Goal: Entertainment & Leisure: Consume media (video, audio)

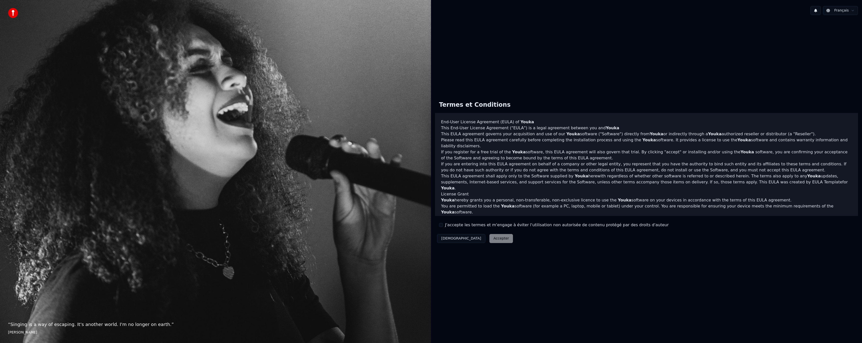
click at [443, 223] on div "J'accepte les termes et m'engage à éviter l'utilisation non autorisée de conten…" at bounding box center [554, 225] width 230 height 6
click at [441, 225] on button "J'accepte les termes et m'engage à éviter l'utilisation non autorisée de conten…" at bounding box center [441, 225] width 4 height 4
click at [490, 241] on button "Accepter" at bounding box center [502, 238] width 24 height 9
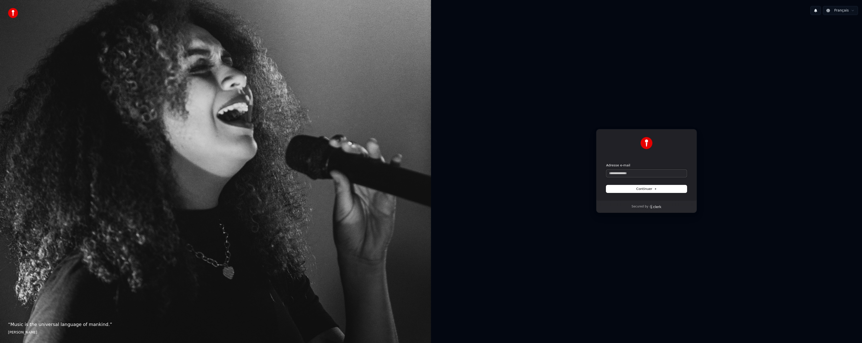
click at [641, 177] on input "Adresse e-mail" at bounding box center [646, 174] width 81 height 8
click at [634, 188] on button "Continuer" at bounding box center [646, 189] width 81 height 8
type input "**********"
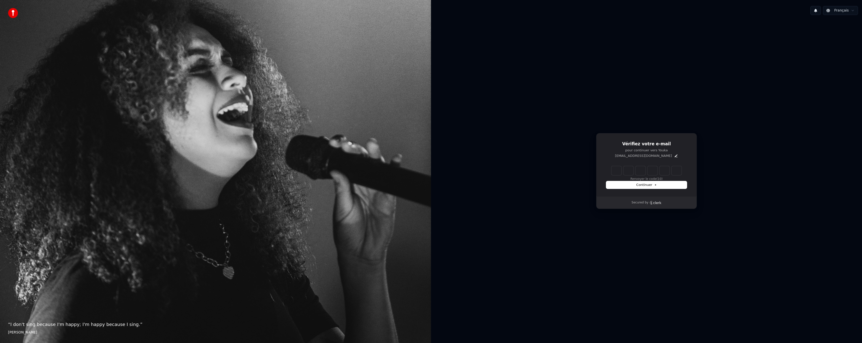
drag, startPoint x: 614, startPoint y: 176, endPoint x: 616, endPoint y: 171, distance: 5.1
click at [615, 175] on div "Renvoyer le code (10)" at bounding box center [646, 173] width 81 height 15
click at [615, 169] on input "Enter verification code" at bounding box center [652, 170] width 80 height 9
paste input "******"
type input "******"
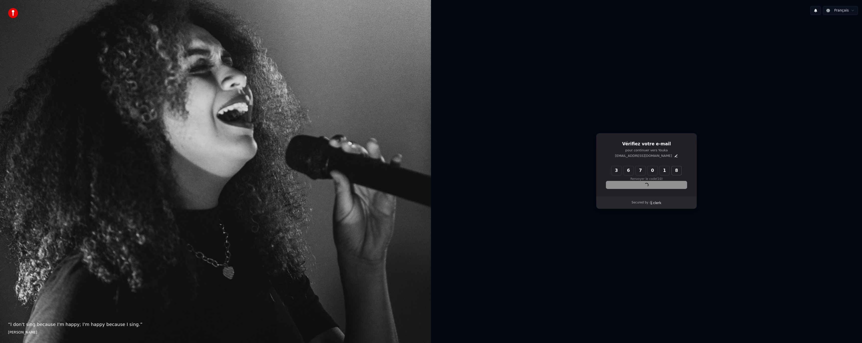
click at [622, 187] on div "Continuer" at bounding box center [646, 185] width 81 height 8
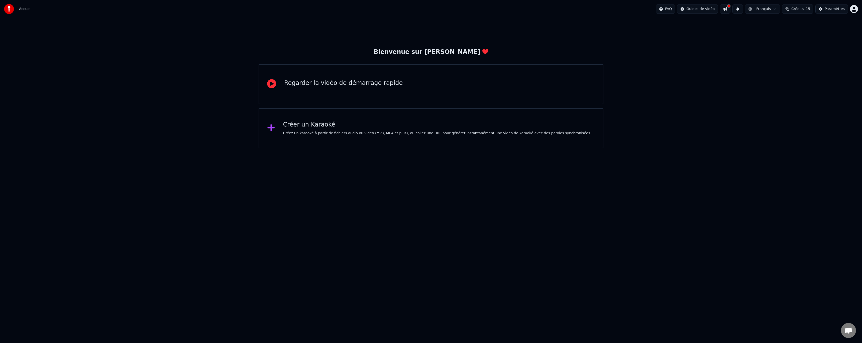
click at [341, 124] on div "Créer un Karaoké" at bounding box center [437, 125] width 308 height 8
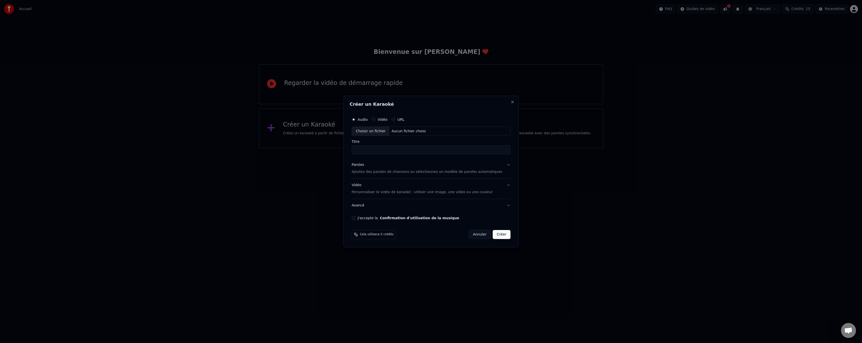
click at [502, 163] on button "Paroles Ajoutez des paroles de chansons ou sélectionnez un modèle de paroles au…" at bounding box center [431, 169] width 159 height 20
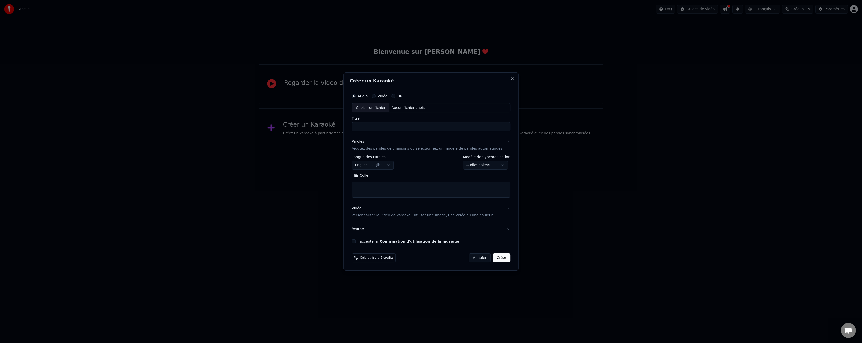
drag, startPoint x: 389, startPoint y: 191, endPoint x: 348, endPoint y: 188, distance: 41.0
click at [386, 190] on textarea at bounding box center [431, 190] width 159 height 16
click at [406, 188] on textarea at bounding box center [431, 190] width 159 height 16
paste textarea "**********"
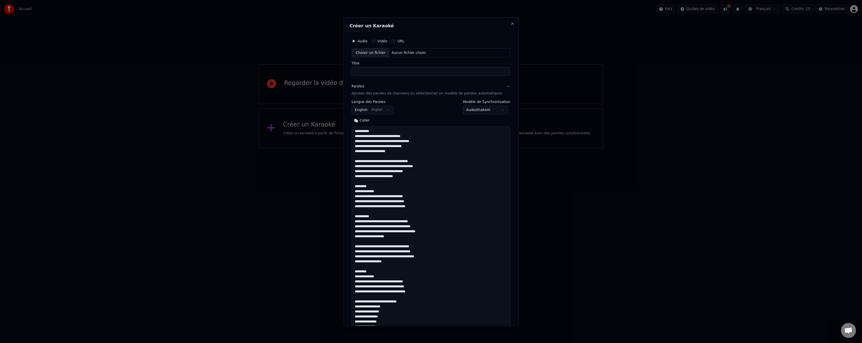
scroll to position [232, 0]
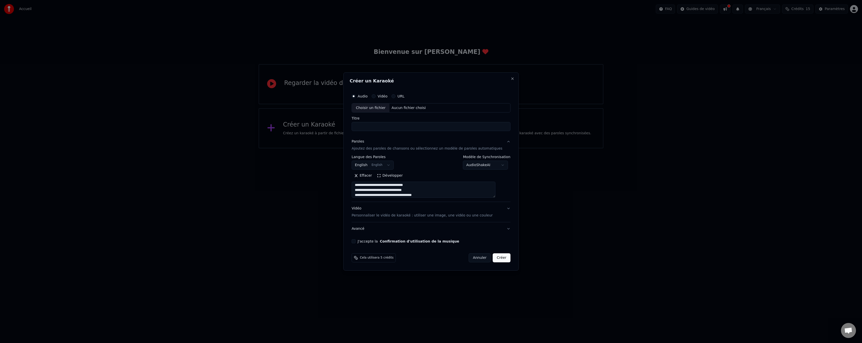
type textarea "**********"
click at [380, 148] on body "**********" at bounding box center [431, 74] width 862 height 148
select select "**"
drag, startPoint x: 374, startPoint y: 178, endPoint x: 376, endPoint y: 187, distance: 9.0
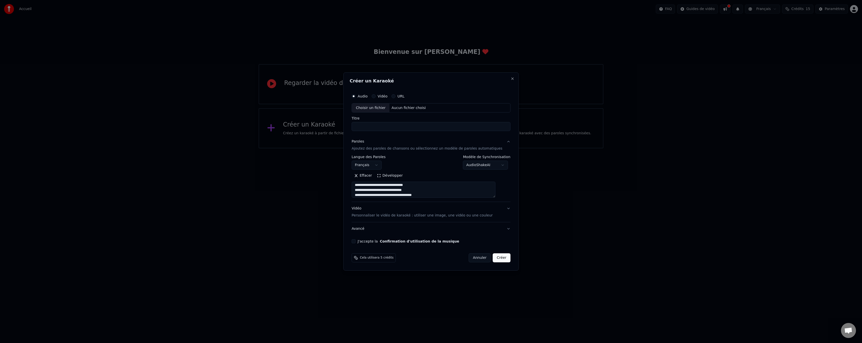
click at [492, 148] on body "**********" at bounding box center [431, 74] width 862 height 148
drag, startPoint x: 497, startPoint y: 164, endPoint x: 493, endPoint y: 164, distance: 3.5
click at [496, 148] on body "**********" at bounding box center [431, 74] width 862 height 148
drag, startPoint x: 420, startPoint y: 160, endPoint x: 405, endPoint y: 166, distance: 16.3
click at [418, 159] on div "**********" at bounding box center [431, 162] width 159 height 15
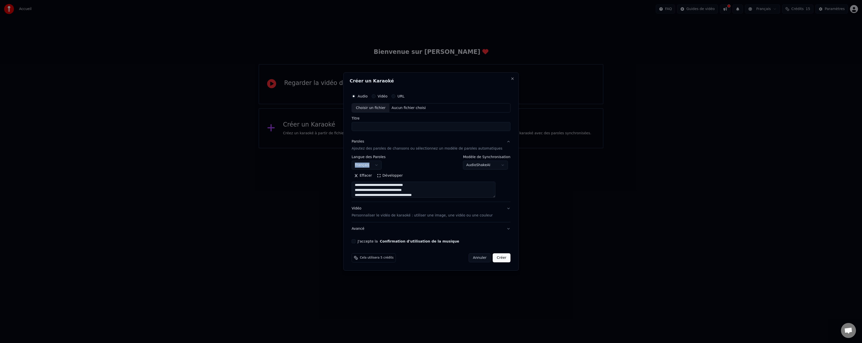
click at [424, 162] on div "**********" at bounding box center [431, 162] width 159 height 15
click at [378, 125] on input "Titre" at bounding box center [431, 126] width 159 height 9
click at [384, 125] on input "Titre" at bounding box center [431, 126] width 159 height 9
paste input "**********"
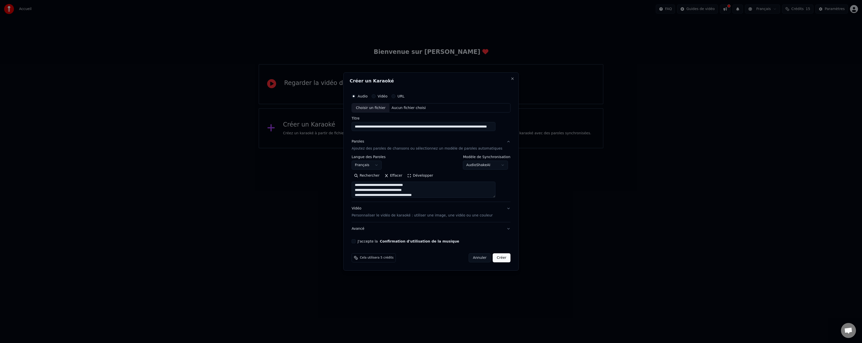
drag, startPoint x: 432, startPoint y: 127, endPoint x: 229, endPoint y: 137, distance: 203.5
click at [230, 137] on body "**********" at bounding box center [431, 74] width 862 height 148
drag, startPoint x: 443, startPoint y: 126, endPoint x: 398, endPoint y: 134, distance: 46.0
click at [398, 134] on div "**********" at bounding box center [431, 167] width 163 height 156
type input "**********"
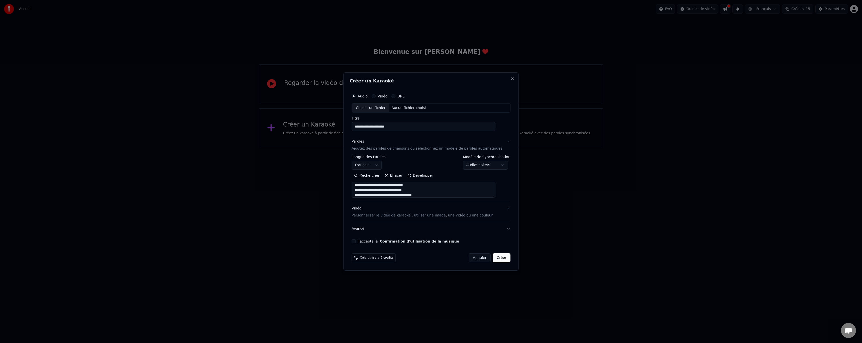
drag, startPoint x: 384, startPoint y: 97, endPoint x: 381, endPoint y: 100, distance: 3.9
click at [384, 97] on div "Vidéo" at bounding box center [380, 96] width 16 height 4
click at [376, 97] on button "Vidéo" at bounding box center [374, 96] width 4 height 4
click at [395, 141] on div "Paroles Ajoutez des paroles de chansons ou sélectionnez un modèle de paroles au…" at bounding box center [427, 145] width 151 height 12
click at [395, 113] on div "Audio Vidéo URL Choisir un fichier Aucun fichier choisi" at bounding box center [431, 102] width 159 height 22
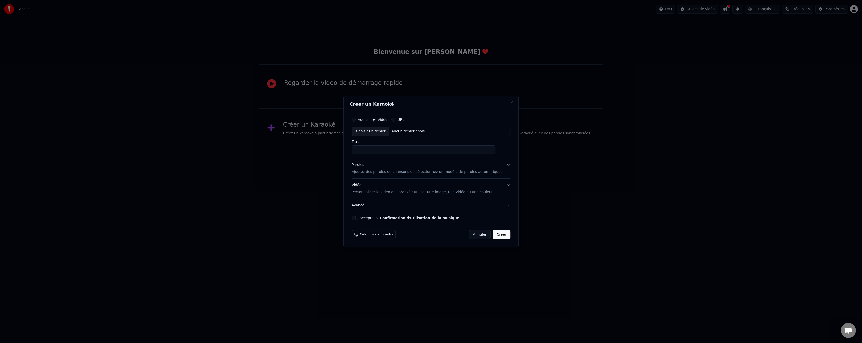
click at [389, 116] on div "Audio Vidéo URL" at bounding box center [431, 120] width 159 height 10
click at [387, 118] on label "Vidéo" at bounding box center [383, 120] width 10 height 4
click at [376, 118] on button "Vidéo" at bounding box center [374, 120] width 4 height 4
click at [387, 118] on label "Vidéo" at bounding box center [383, 120] width 10 height 4
click at [376, 118] on button "Vidéo" at bounding box center [374, 120] width 4 height 4
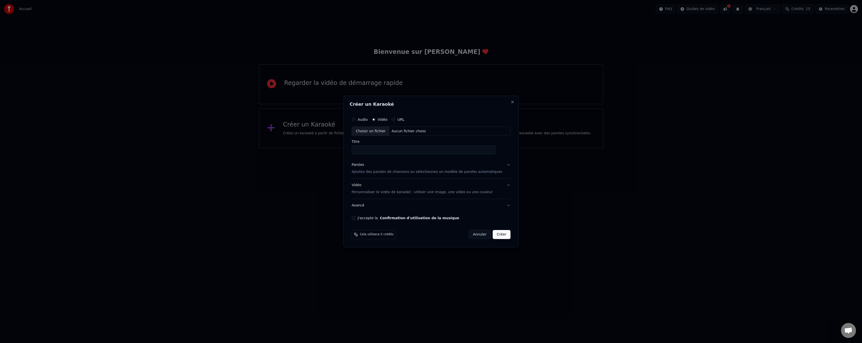
click at [382, 149] on input "Titre" at bounding box center [424, 150] width 144 height 9
click at [407, 132] on div "Aucun fichier choisi" at bounding box center [409, 131] width 38 height 5
click at [402, 155] on div "Audio Vidéo URL Choisir un fichier Aucun fichier choisi Titre Paroles Ajoutez d…" at bounding box center [431, 168] width 163 height 110
click at [397, 150] on input "Titre" at bounding box center [424, 150] width 144 height 9
click at [376, 154] on input "Titre" at bounding box center [424, 150] width 144 height 9
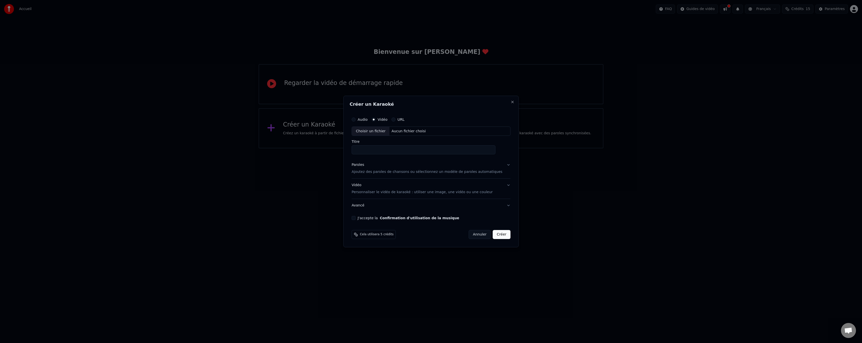
paste input "**********"
drag, startPoint x: 432, startPoint y: 150, endPoint x: 274, endPoint y: 149, distance: 158.4
click at [274, 148] on body "**********" at bounding box center [431, 74] width 862 height 148
type input "**********"
click at [500, 167] on button "Paroles Ajoutez des paroles de chansons ou sélectionnez un modèle de paroles au…" at bounding box center [431, 169] width 159 height 20
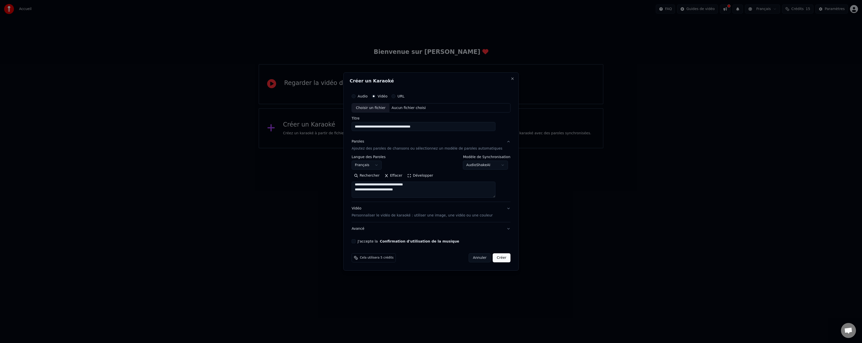
scroll to position [50, 0]
click at [500, 228] on button "Avancé" at bounding box center [431, 228] width 159 height 13
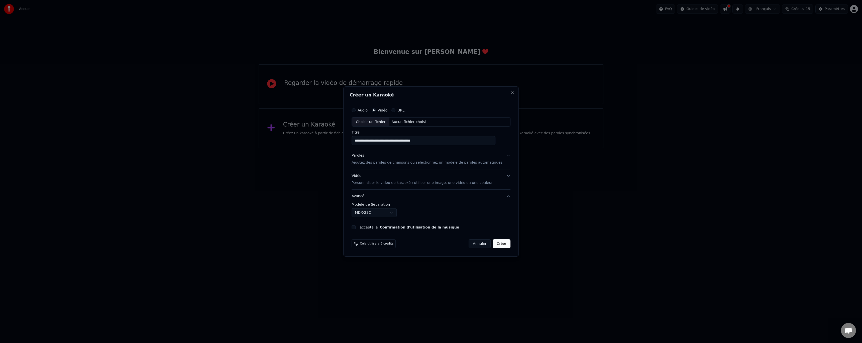
click at [501, 198] on button "Avancé" at bounding box center [431, 196] width 159 height 13
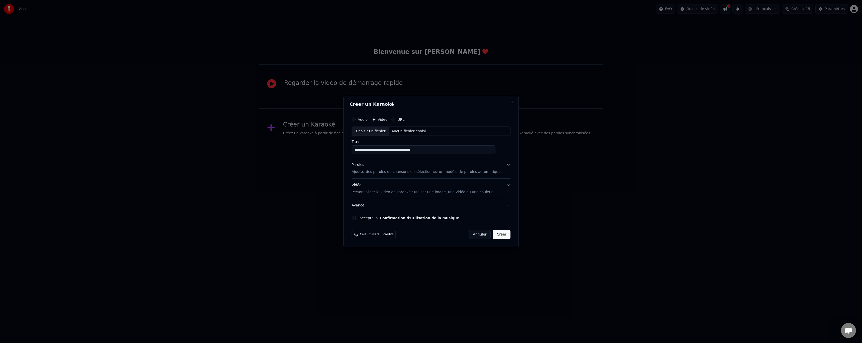
click at [445, 210] on button "Avancé" at bounding box center [431, 205] width 159 height 13
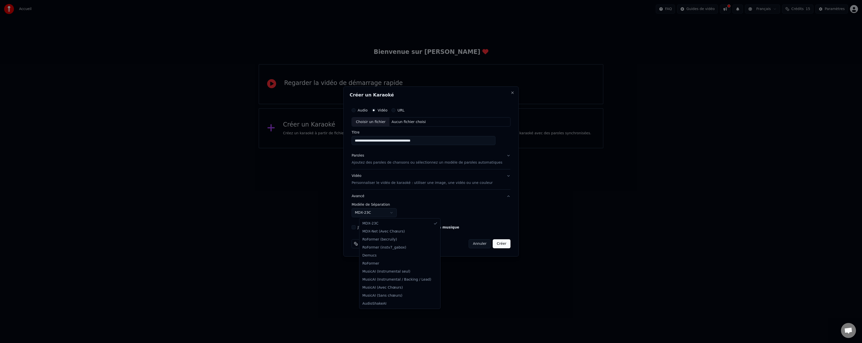
click at [386, 148] on body "**********" at bounding box center [431, 74] width 862 height 148
select select "**********"
drag, startPoint x: 396, startPoint y: 288, endPoint x: 422, endPoint y: 226, distance: 67.3
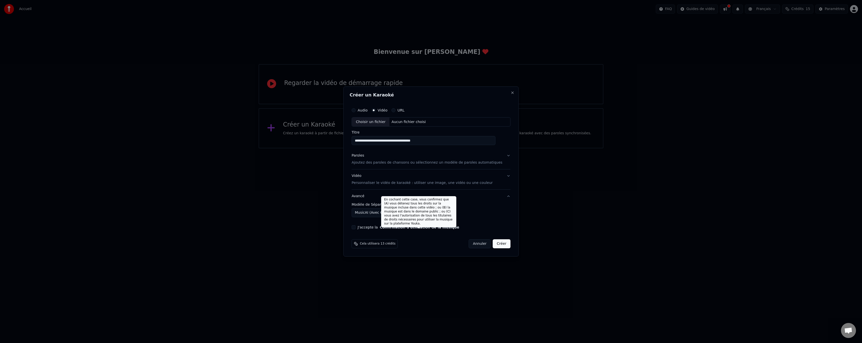
click at [440, 203] on div "En cochant cette case, vous confirmez que (A) vous détenez tous les droits sur …" at bounding box center [418, 211] width 75 height 31
click at [476, 205] on label "Modèle de Séparation" at bounding box center [431, 205] width 159 height 4
click at [365, 228] on label "J'accepte la Confirmation d'utilisation de la musique" at bounding box center [409, 228] width 102 height 4
click at [356, 228] on button "J'accepte la Confirmation d'utilisation de la musique" at bounding box center [354, 227] width 4 height 4
click at [394, 148] on body "**********" at bounding box center [431, 74] width 862 height 148
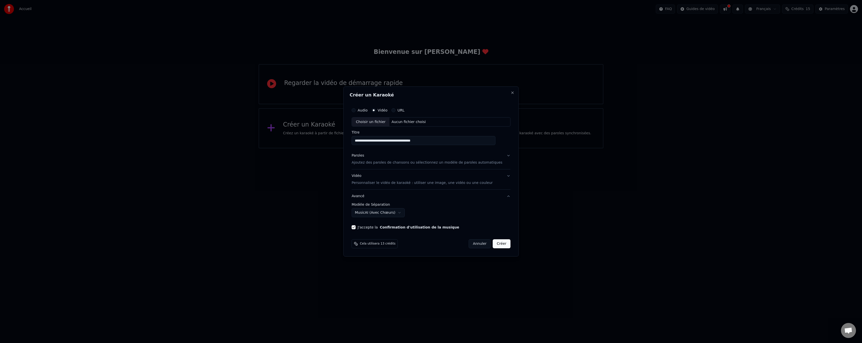
click at [458, 148] on body "**********" at bounding box center [431, 74] width 862 height 148
click at [380, 148] on body "**********" at bounding box center [431, 74] width 862 height 148
click at [497, 245] on button "Créer" at bounding box center [502, 243] width 18 height 9
click at [383, 116] on div "Choisir un fichier" at bounding box center [371, 118] width 38 height 9
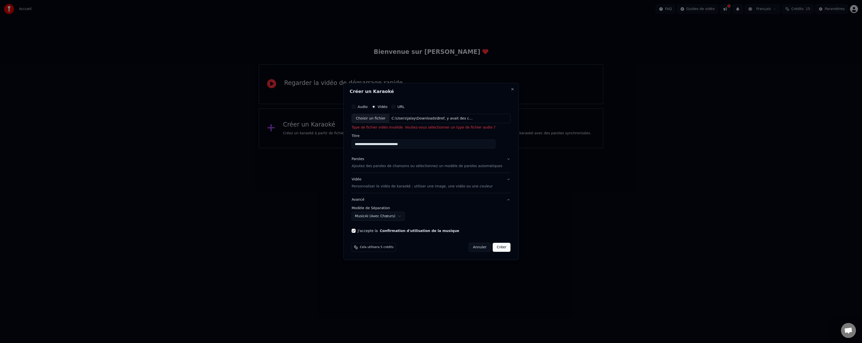
click at [373, 119] on div "Choisir un fichier" at bounding box center [371, 118] width 38 height 9
type input "**********"
click at [497, 244] on button "Créer" at bounding box center [502, 243] width 18 height 9
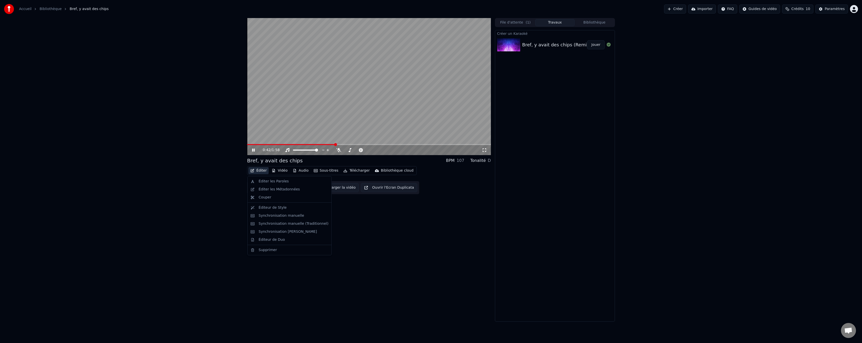
click at [260, 169] on button "Éditer" at bounding box center [258, 170] width 20 height 7
drag, startPoint x: 306, startPoint y: 151, endPoint x: 301, endPoint y: 152, distance: 5.1
click at [301, 152] on div at bounding box center [310, 150] width 40 height 5
click at [305, 150] on span at bounding box center [305, 150] width 25 height 1
click at [299, 151] on span at bounding box center [297, 150] width 9 height 1
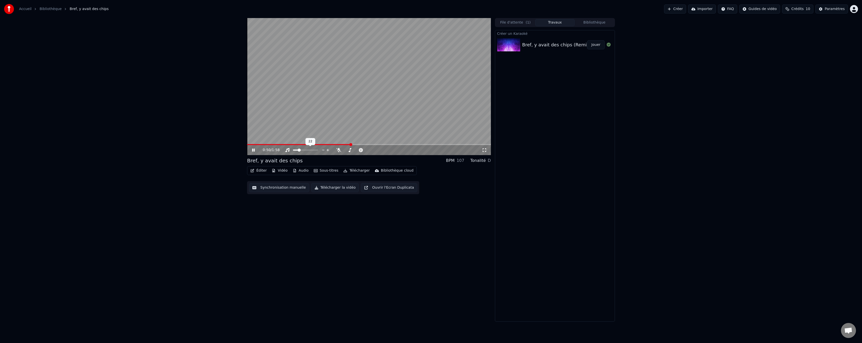
click at [298, 151] on span at bounding box center [299, 150] width 3 height 3
click at [260, 172] on button "Éditer" at bounding box center [258, 170] width 20 height 7
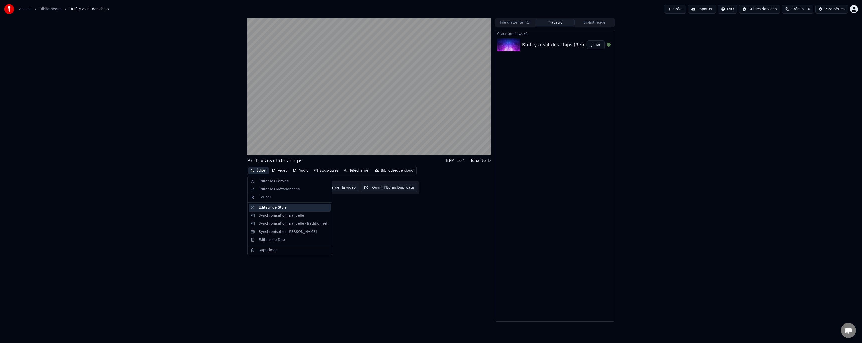
click at [264, 210] on div "Éditeur de Style" at bounding box center [273, 207] width 28 height 5
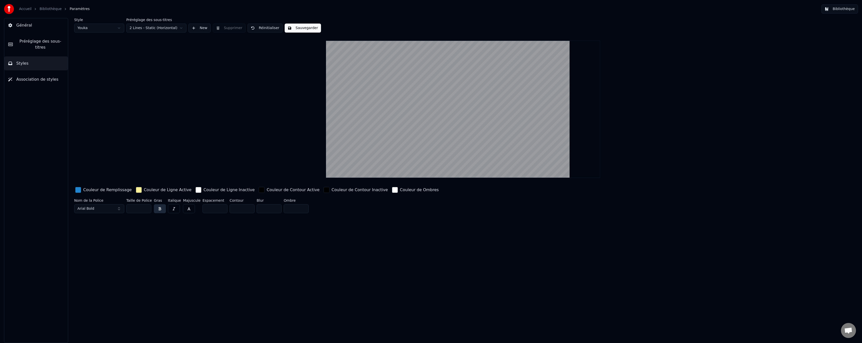
click at [149, 30] on html "Accueil Bibliothèque Paramètres Bibliothèque Général Préréglage des sous-titres…" at bounding box center [431, 171] width 862 height 343
click at [154, 29] on html "Accueil Bibliothèque Paramètres Bibliothèque Général Préréglage des sous-titres…" at bounding box center [431, 171] width 862 height 343
click at [159, 29] on html "Accueil Bibliothèque Paramètres Bibliothèque Général Préréglage des sous-titres…" at bounding box center [431, 171] width 862 height 343
drag, startPoint x: 86, startPoint y: 45, endPoint x: 93, endPoint y: 32, distance: 14.0
click at [87, 44] on html "Accueil Bibliothèque Paramètres Bibliothèque Général Préréglage des sous-titres…" at bounding box center [431, 171] width 862 height 343
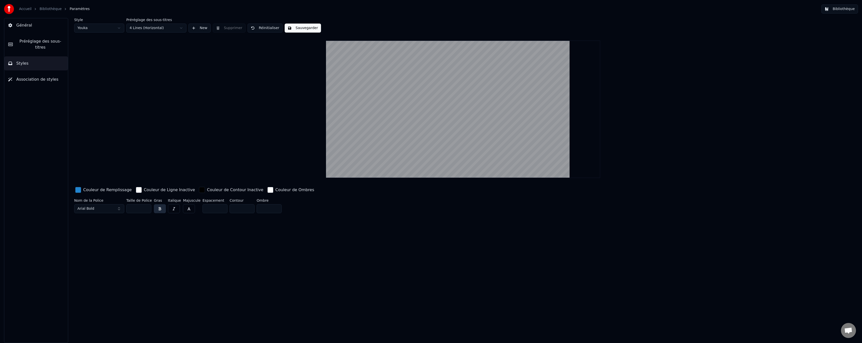
click at [95, 30] on html "Accueil Bibliothèque Paramètres Bibliothèque Général Préréglage des sous-titres…" at bounding box center [431, 171] width 862 height 343
click at [98, 30] on html "Accueil Bibliothèque Paramètres Bibliothèque Général Préréglage des sous-titres…" at bounding box center [431, 171] width 862 height 343
click at [156, 27] on html "Accueil Bibliothèque Paramètres Bibliothèque Général Préréglage des sous-titres…" at bounding box center [431, 171] width 862 height 343
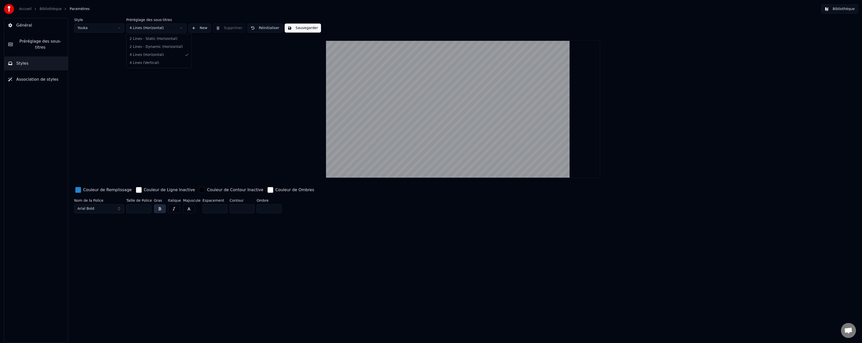
click at [156, 27] on html "Accueil Bibliothèque Paramètres Bibliothèque Général Préréglage des sous-titres…" at bounding box center [431, 171] width 862 height 343
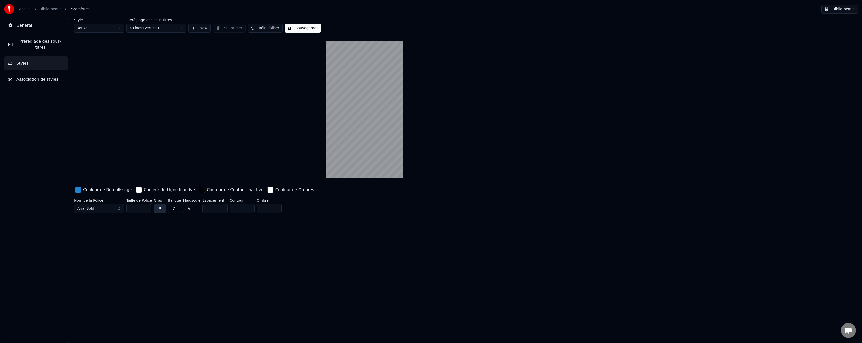
click at [161, 31] on html "Accueil Bibliothèque Paramètres Bibliothèque Général Préréglage des sous-titres…" at bounding box center [431, 171] width 862 height 343
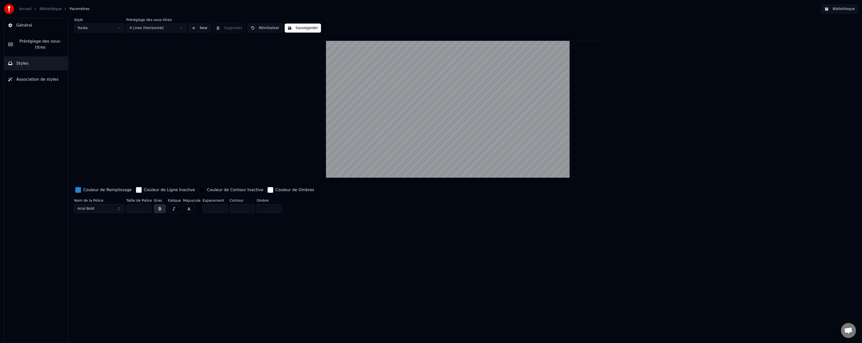
click at [198, 30] on button "New" at bounding box center [200, 28] width 22 height 9
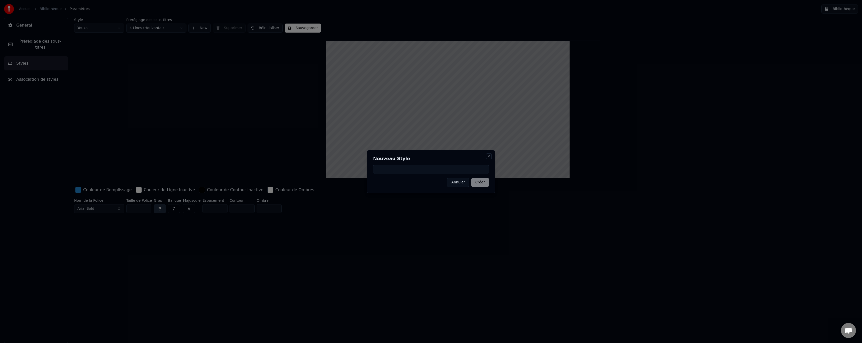
click at [490, 157] on button "Close" at bounding box center [489, 156] width 4 height 4
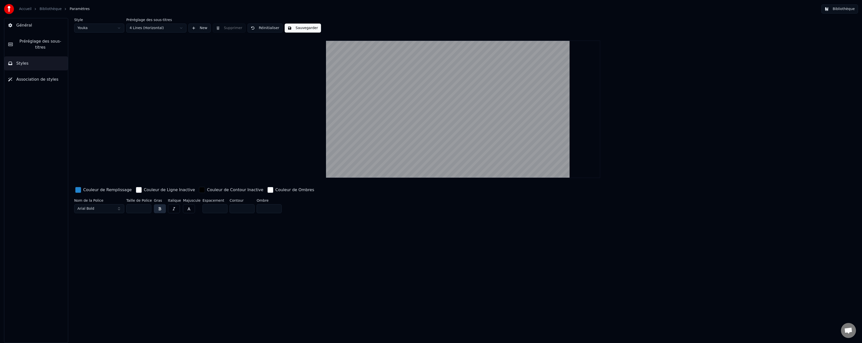
click at [34, 43] on span "Préréglage des sous-titres" at bounding box center [40, 44] width 47 height 12
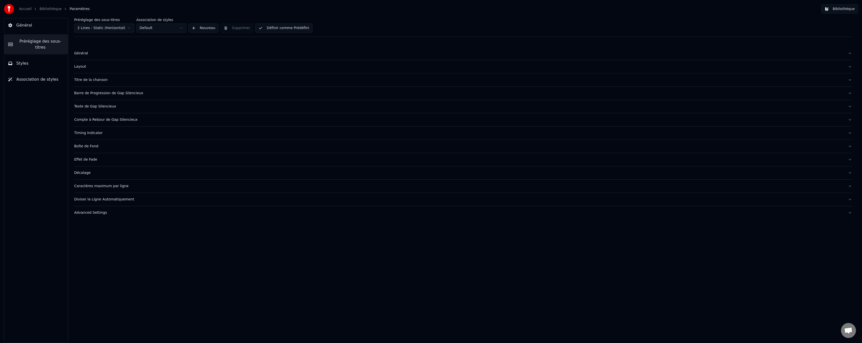
click at [89, 80] on div "Titre de la chanson" at bounding box center [459, 79] width 770 height 5
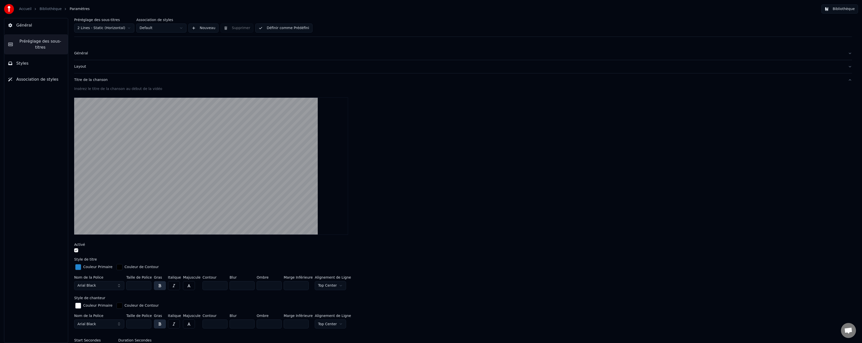
click at [89, 80] on div "Titre de la chanson" at bounding box center [459, 79] width 770 height 5
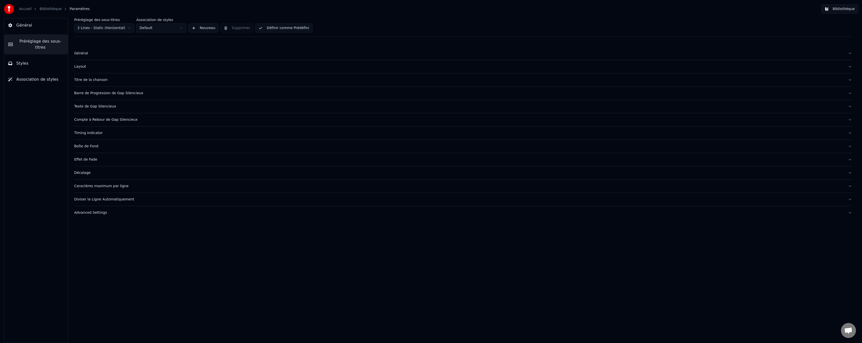
click at [89, 81] on div "Titre de la chanson" at bounding box center [459, 79] width 770 height 5
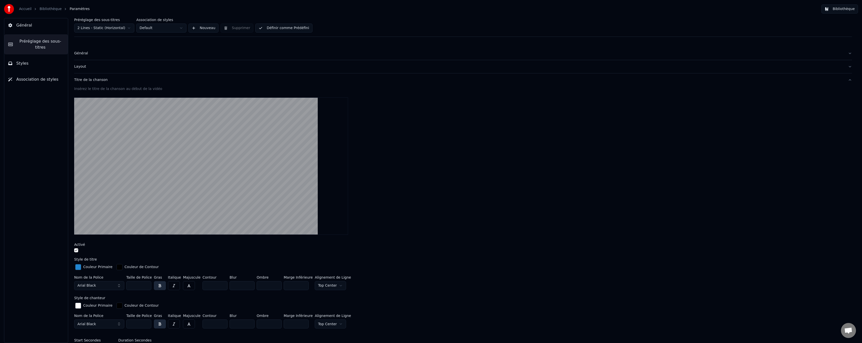
click at [192, 137] on video at bounding box center [211, 166] width 274 height 137
click at [94, 87] on div "Insérez le titre de la chanson au début de la vidéo" at bounding box center [463, 88] width 778 height 5
click at [86, 90] on div "Insérez le titre de la chanson au début de la vidéo" at bounding box center [463, 88] width 778 height 5
drag, startPoint x: 128, startPoint y: 90, endPoint x: 180, endPoint y: 93, distance: 52.2
click at [180, 93] on div "Insérez le titre de la chanson au début de la vidéo" at bounding box center [463, 89] width 778 height 7
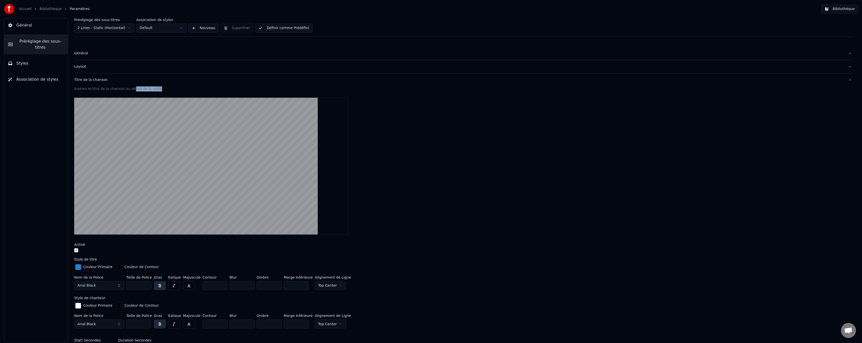
click at [140, 91] on div "Insérez le titre de la chanson au début de la vidéo" at bounding box center [463, 88] width 778 height 5
click at [102, 87] on div "Insérez le titre de la chanson au début de la vidéo" at bounding box center [463, 88] width 778 height 5
drag, startPoint x: 97, startPoint y: 89, endPoint x: 84, endPoint y: 80, distance: 15.4
click at [97, 89] on div "Insérez le titre de la chanson au début de la vidéo" at bounding box center [463, 88] width 778 height 5
click at [82, 77] on button "Titre de la chanson" at bounding box center [463, 79] width 778 height 13
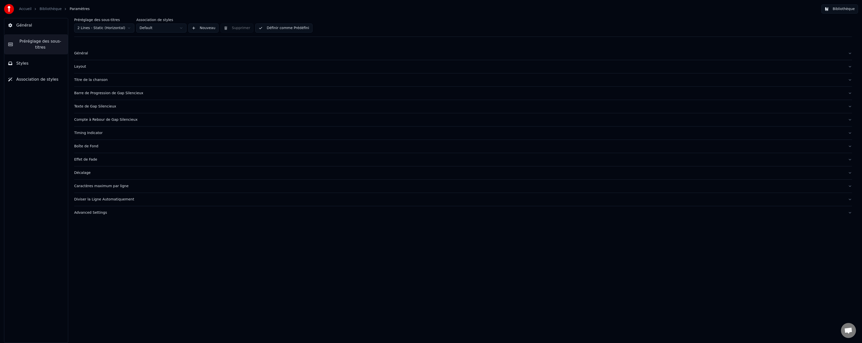
click at [91, 76] on button "Titre de la chanson" at bounding box center [463, 79] width 778 height 13
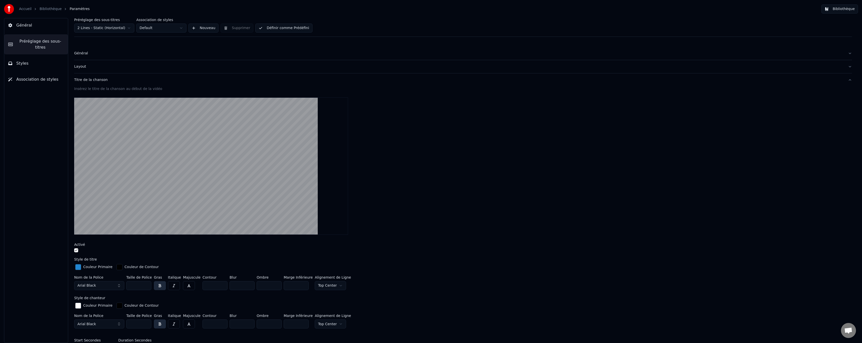
click at [95, 87] on div "Insérez le titre de la chanson au début de la vidéo" at bounding box center [463, 88] width 778 height 5
drag, startPoint x: 99, startPoint y: 88, endPoint x: 135, endPoint y: 126, distance: 52.0
click at [99, 88] on div "Insérez le titre de la chanson au début de la vidéo" at bounding box center [463, 88] width 778 height 5
click at [136, 125] on video at bounding box center [211, 166] width 274 height 137
click at [92, 83] on button "Titre de la chanson" at bounding box center [463, 79] width 778 height 13
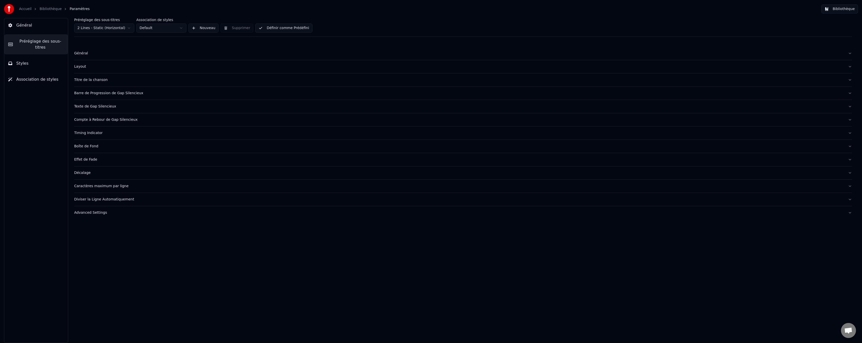
click at [83, 81] on div "Titre de la chanson" at bounding box center [459, 79] width 770 height 5
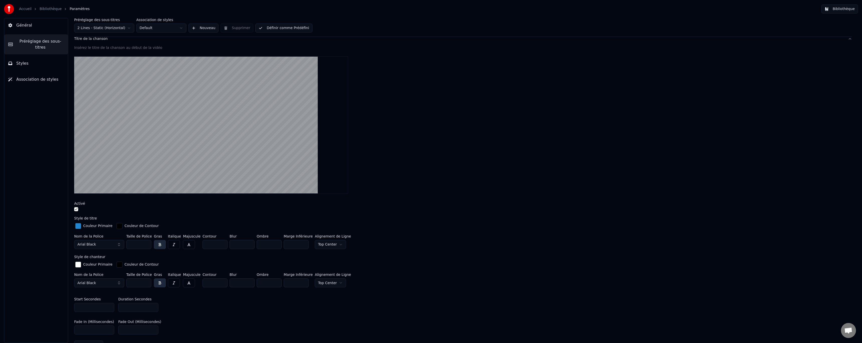
scroll to position [25, 0]
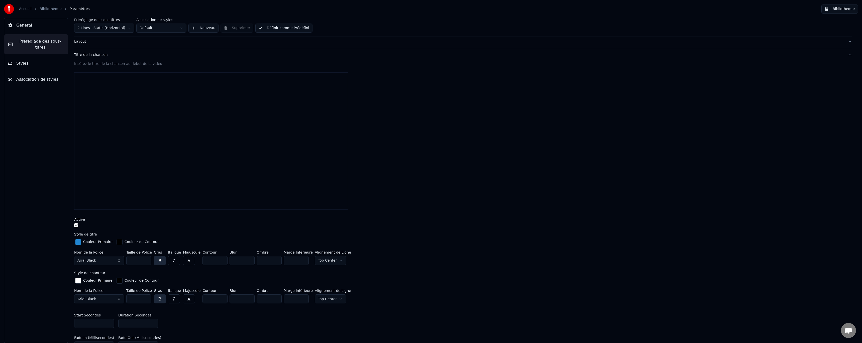
click at [301, 259] on input "***" at bounding box center [296, 260] width 25 height 9
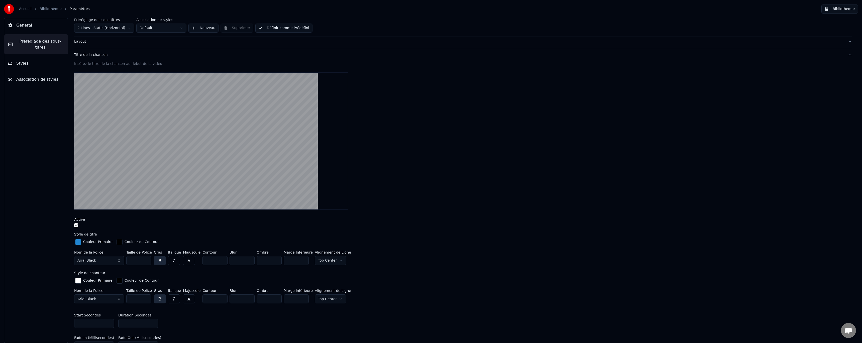
click at [301, 259] on input "***" at bounding box center [296, 260] width 25 height 9
click at [301, 261] on input "***" at bounding box center [296, 260] width 25 height 9
click at [354, 205] on div at bounding box center [463, 140] width 778 height 145
type input "***"
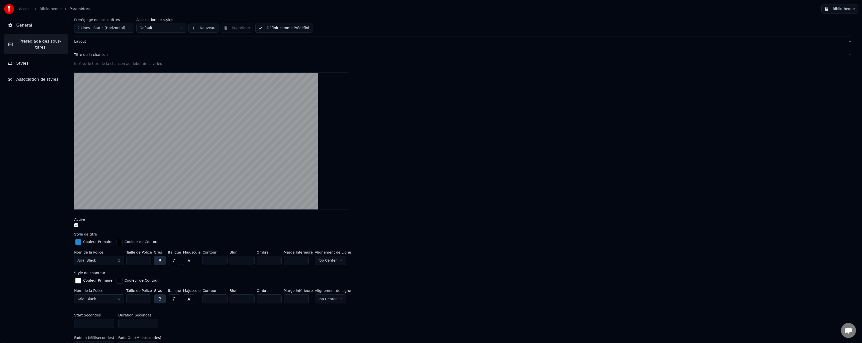
click at [302, 262] on input "***" at bounding box center [296, 260] width 25 height 9
click at [335, 260] on html "Accueil Bibliothèque Paramètres Bibliothèque Général Préréglage des sous-titres…" at bounding box center [431, 171] width 862 height 343
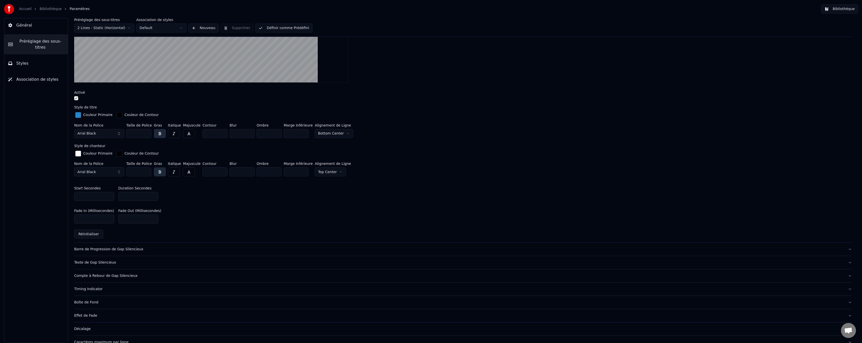
scroll to position [175, 0]
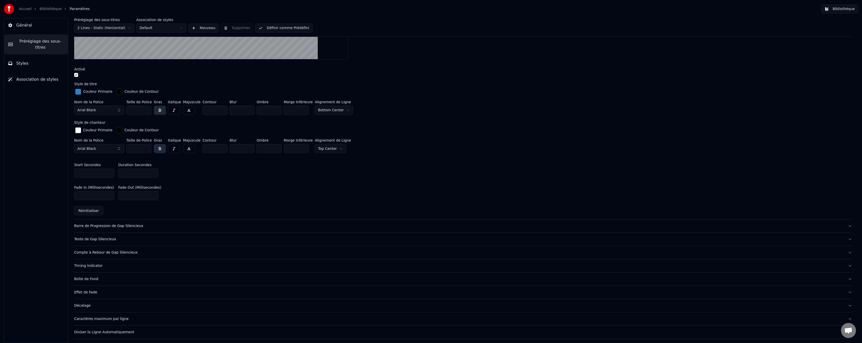
click at [151, 226] on div "Barre de Progression de Gap Silencieux" at bounding box center [459, 226] width 770 height 5
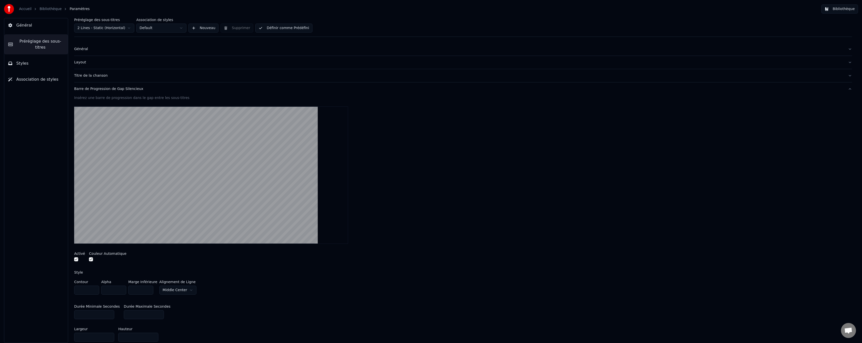
scroll to position [0, 0]
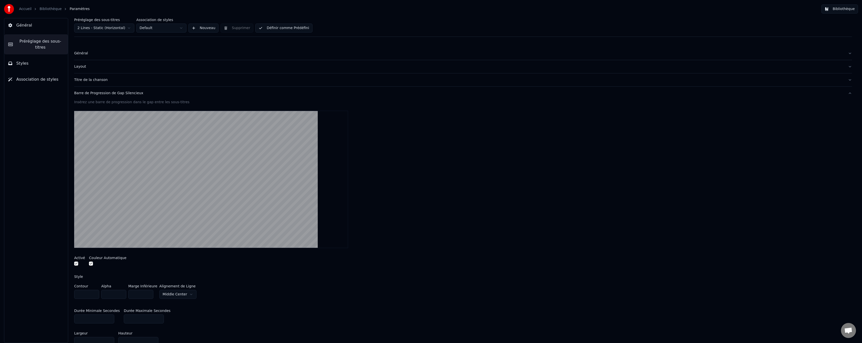
click at [28, 57] on button "Styles" at bounding box center [36, 63] width 64 height 14
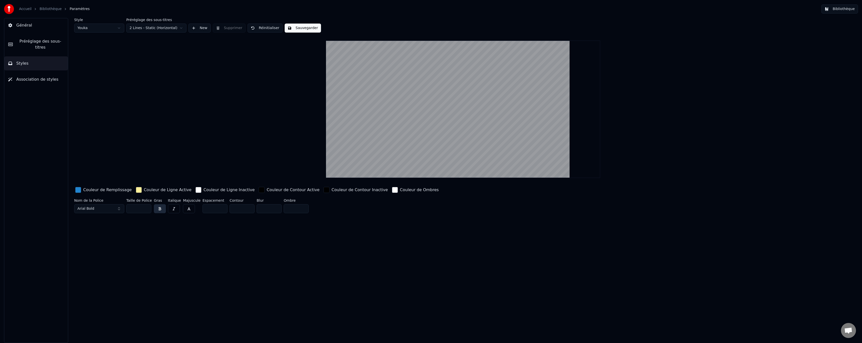
click at [174, 29] on html "Accueil Bibliothèque Paramètres Bibliothèque Général Préréglage des sous-titres…" at bounding box center [431, 171] width 862 height 343
click at [290, 30] on button "Sauvegarder" at bounding box center [303, 28] width 36 height 9
click at [26, 41] on span "Préréglage des sous-titres" at bounding box center [40, 44] width 47 height 12
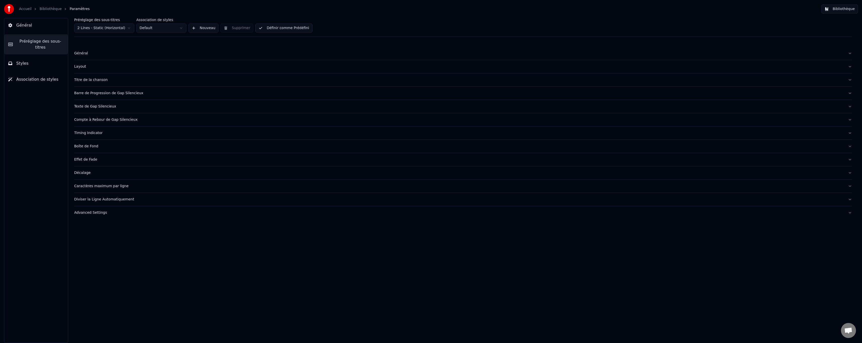
click at [117, 80] on div "Titre de la chanson" at bounding box center [459, 79] width 770 height 5
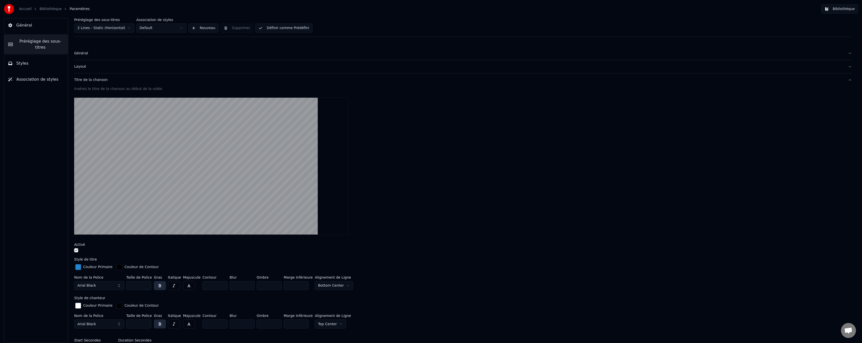
click at [45, 9] on link "Bibliothèque" at bounding box center [51, 9] width 22 height 5
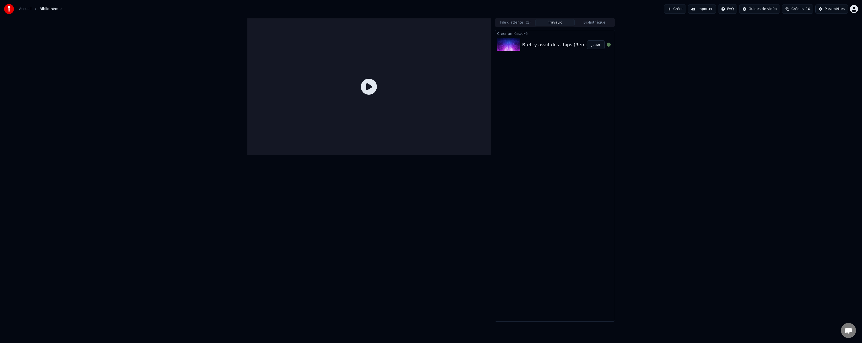
click at [552, 45] on div "Bref, y avait des chips (Remix)" at bounding box center [556, 44] width 69 height 7
click at [543, 47] on div "Bref, y avait des chips (Remix)" at bounding box center [556, 44] width 69 height 7
click at [542, 47] on div "Bref, y avait des chips (Remix)" at bounding box center [556, 44] width 69 height 7
click at [436, 96] on div at bounding box center [369, 86] width 244 height 137
click at [361, 85] on div at bounding box center [369, 86] width 244 height 137
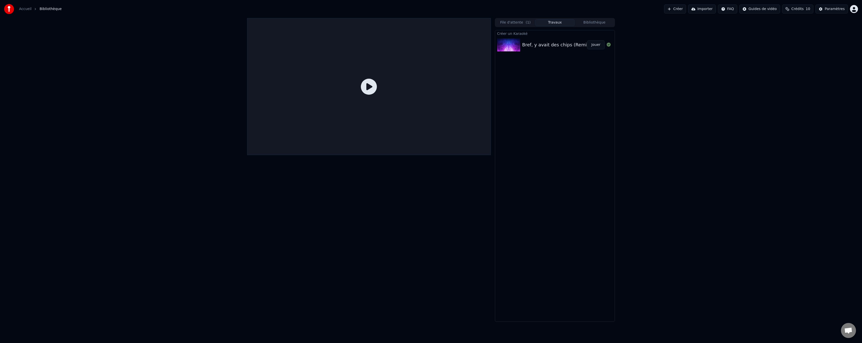
drag, startPoint x: 364, startPoint y: 87, endPoint x: 533, endPoint y: 59, distance: 171.0
click at [365, 87] on icon at bounding box center [369, 87] width 16 height 16
click at [602, 44] on button "Jouer" at bounding box center [596, 44] width 18 height 9
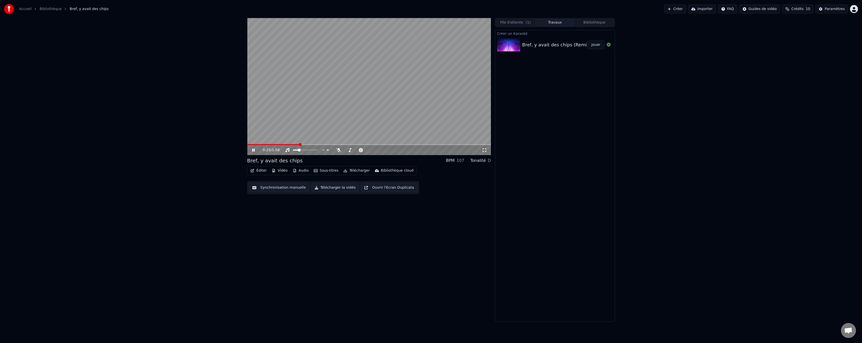
click at [576, 120] on div "Créer un Karaoké Bref, y avait des chips (Remix) [PERSON_NAME]" at bounding box center [555, 176] width 120 height 292
click at [252, 149] on icon at bounding box center [257, 150] width 12 height 4
click at [260, 172] on button "Éditer" at bounding box center [258, 170] width 20 height 7
click at [282, 179] on div "Éditer les Paroles" at bounding box center [274, 181] width 30 height 5
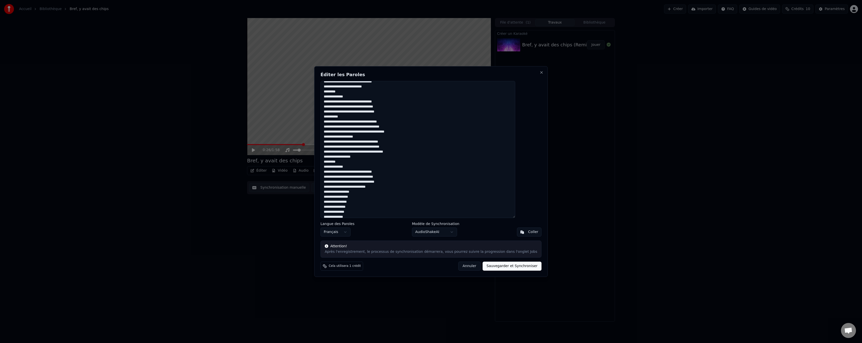
scroll to position [50, 0]
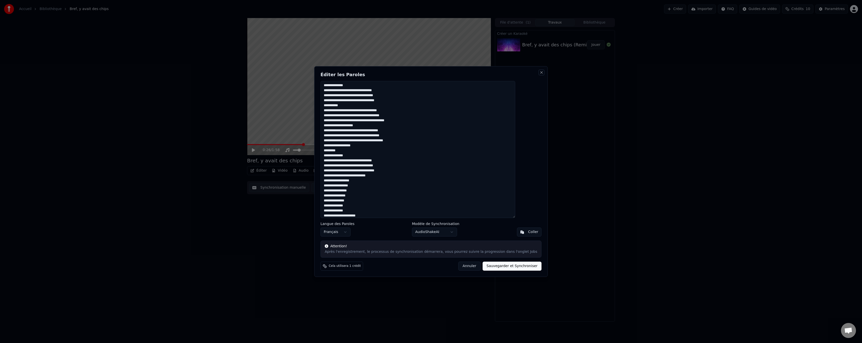
click at [540, 72] on button "Close" at bounding box center [542, 72] width 4 height 4
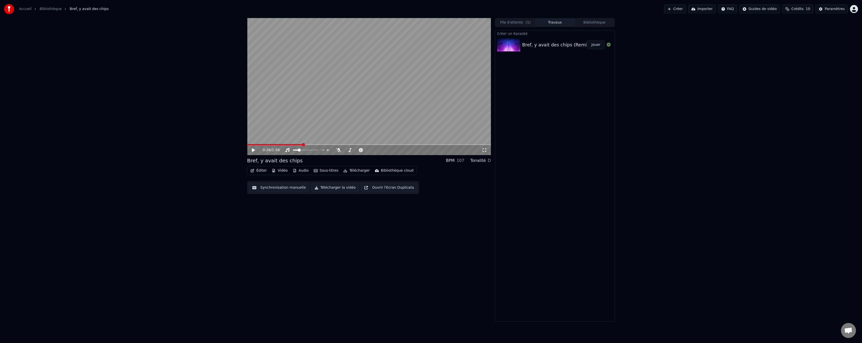
click at [264, 169] on button "Éditer" at bounding box center [258, 170] width 20 height 7
click at [263, 189] on div "Éditer les Métadonnées" at bounding box center [279, 189] width 41 height 5
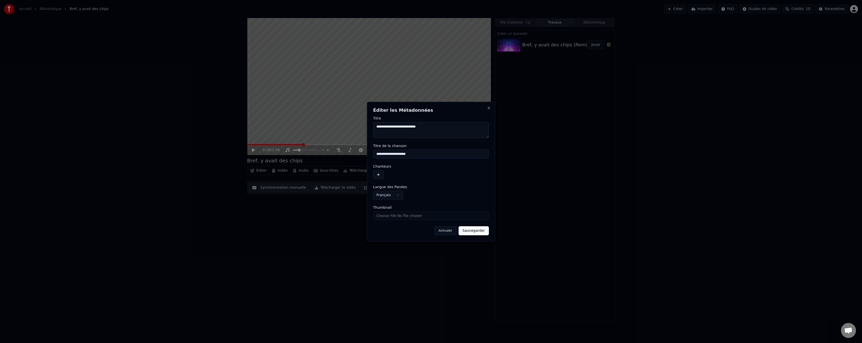
drag, startPoint x: 440, startPoint y: 126, endPoint x: 327, endPoint y: 122, distance: 112.6
click at [327, 122] on body "**********" at bounding box center [431, 171] width 862 height 343
type textarea "**********"
click at [381, 171] on button "button" at bounding box center [378, 174] width 11 height 9
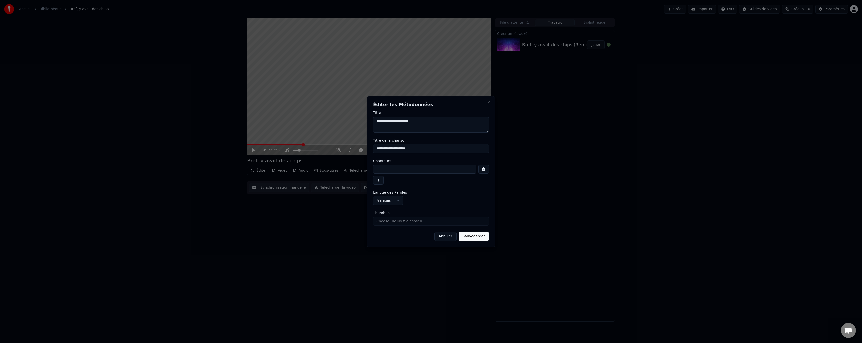
click at [485, 170] on button "button" at bounding box center [484, 169] width 11 height 9
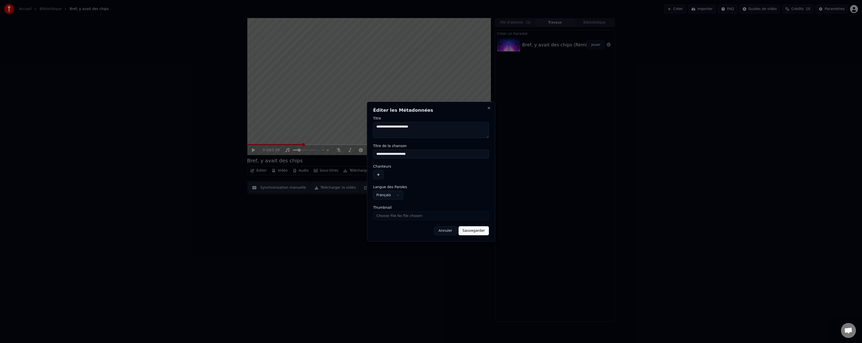
click at [482, 228] on button "Sauvegarder" at bounding box center [474, 230] width 30 height 9
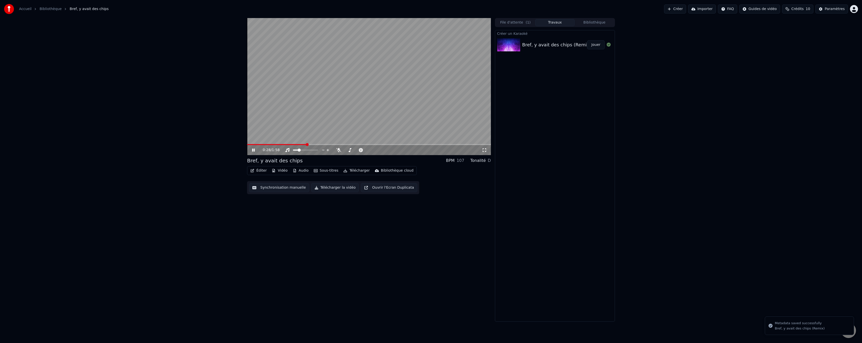
click at [280, 173] on button "Vidéo" at bounding box center [280, 170] width 20 height 7
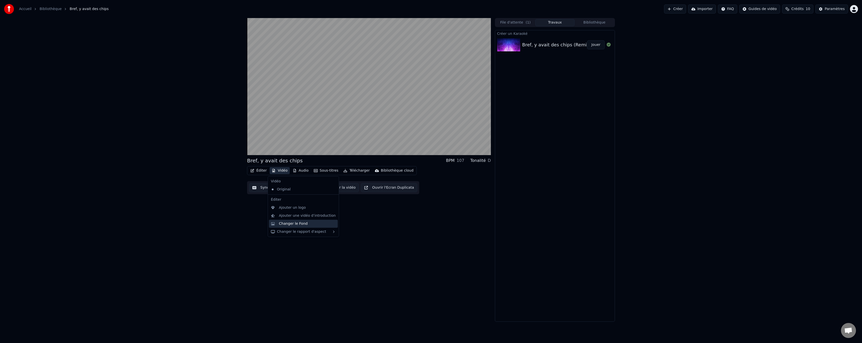
click at [290, 226] on div "Changer le Fond" at bounding box center [303, 224] width 69 height 8
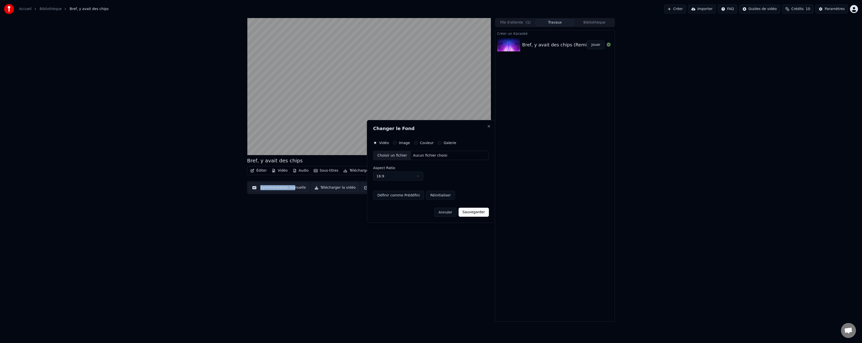
drag, startPoint x: 278, startPoint y: 246, endPoint x: 316, endPoint y: 251, distance: 38.4
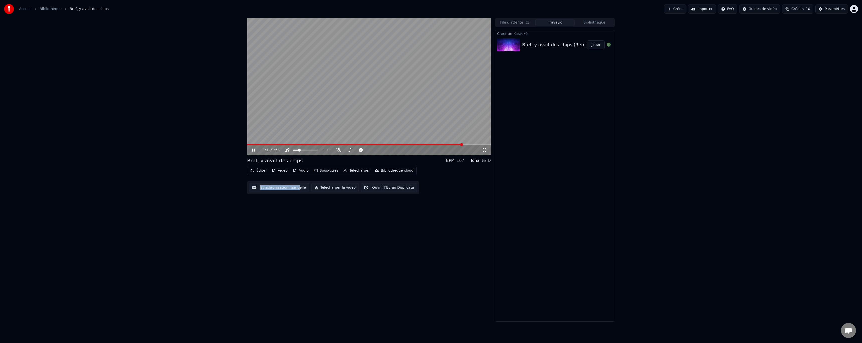
click at [282, 171] on button "Vidéo" at bounding box center [280, 170] width 20 height 7
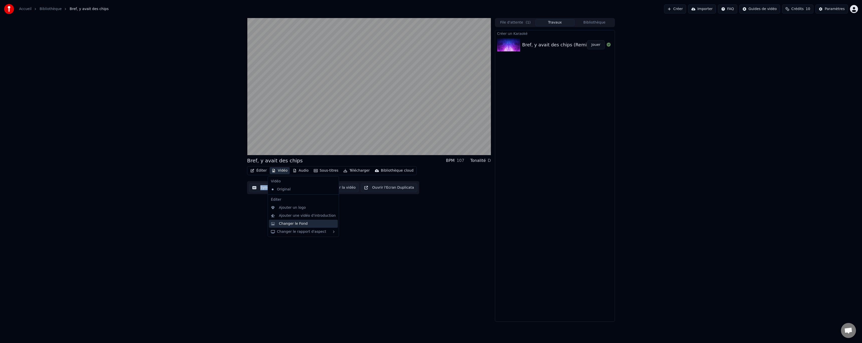
click at [295, 223] on div "Changer le Fond" at bounding box center [293, 223] width 29 height 5
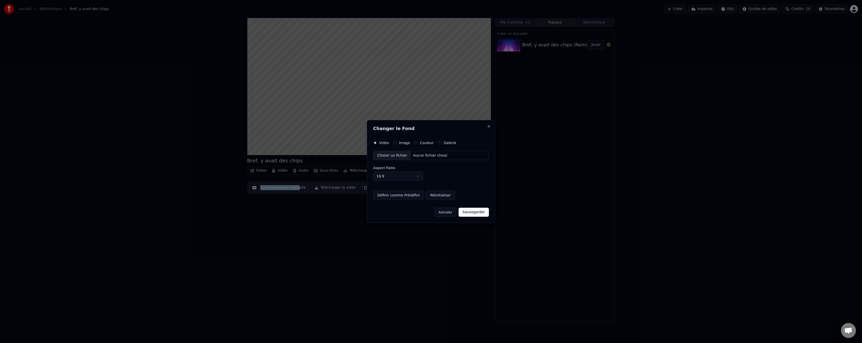
click at [399, 144] on label "Image" at bounding box center [404, 143] width 11 height 4
click at [397, 144] on button "Image" at bounding box center [395, 143] width 4 height 4
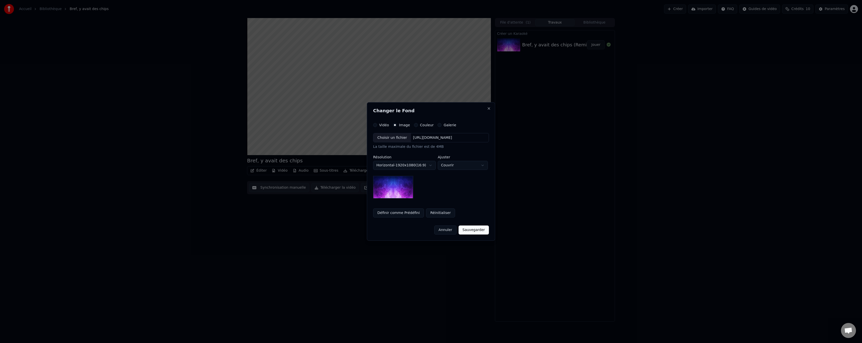
click at [390, 139] on div "Choisir un fichier" at bounding box center [393, 137] width 38 height 9
click at [479, 232] on button "Sauvegarder" at bounding box center [474, 230] width 30 height 9
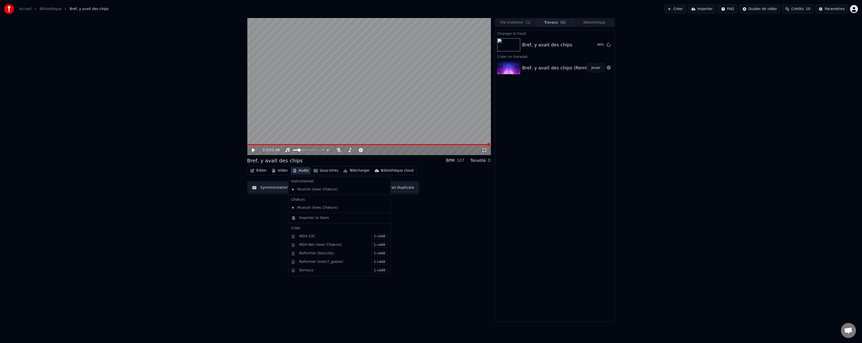
click at [303, 171] on button "Audio" at bounding box center [301, 170] width 20 height 7
click at [316, 219] on div "Importer le Stem" at bounding box center [314, 218] width 30 height 5
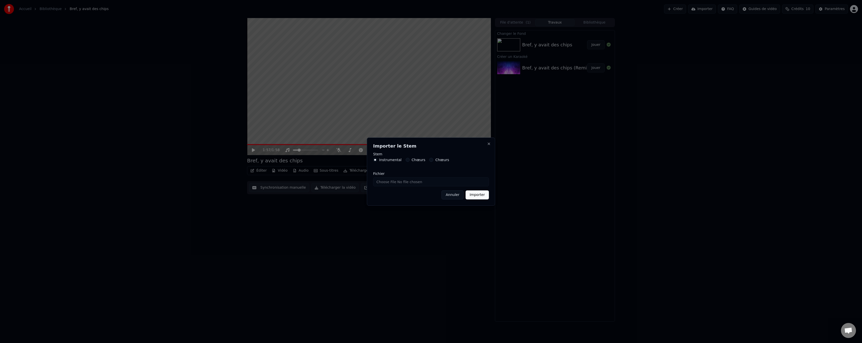
click at [412, 161] on label "Chœurs" at bounding box center [419, 160] width 14 height 4
click at [410, 161] on button "Chœurs" at bounding box center [408, 160] width 4 height 4
click at [375, 161] on button "Instrumental" at bounding box center [375, 160] width 4 height 4
click at [414, 162] on div "Stem Instrumental Chœurs Chœurs" at bounding box center [431, 160] width 116 height 16
click at [414, 162] on label "Chœurs" at bounding box center [419, 160] width 14 height 4
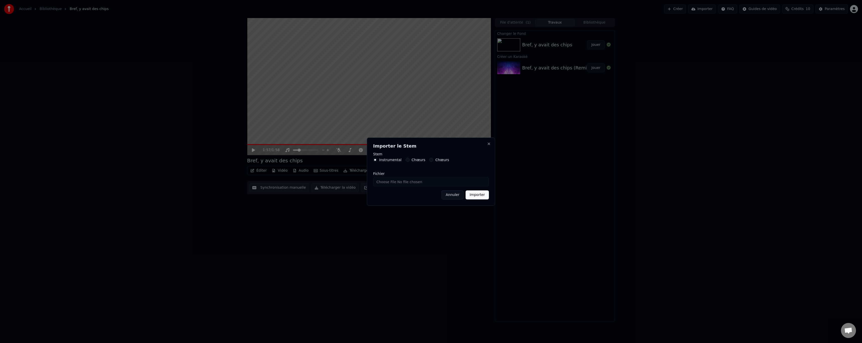
click at [410, 162] on button "Chœurs" at bounding box center [408, 160] width 4 height 4
click at [389, 158] on label "Instrumental" at bounding box center [390, 160] width 23 height 4
click at [377, 158] on button "Instrumental" at bounding box center [375, 160] width 4 height 4
click at [476, 195] on button "Importer" at bounding box center [477, 195] width 23 height 9
click at [406, 179] on input "Fichier" at bounding box center [431, 178] width 116 height 9
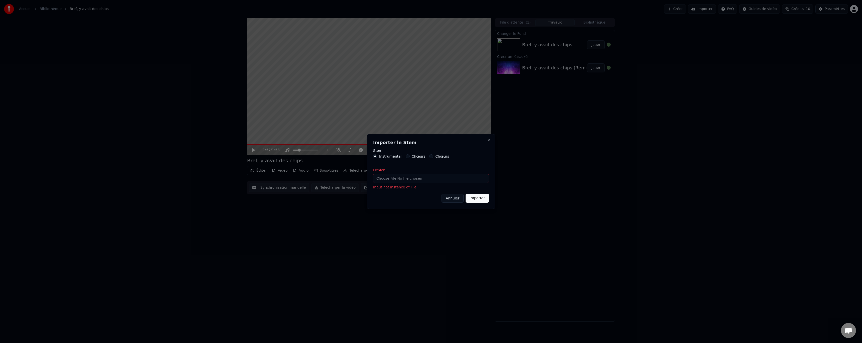
drag, startPoint x: 351, startPoint y: 224, endPoint x: 441, endPoint y: 208, distance: 91.4
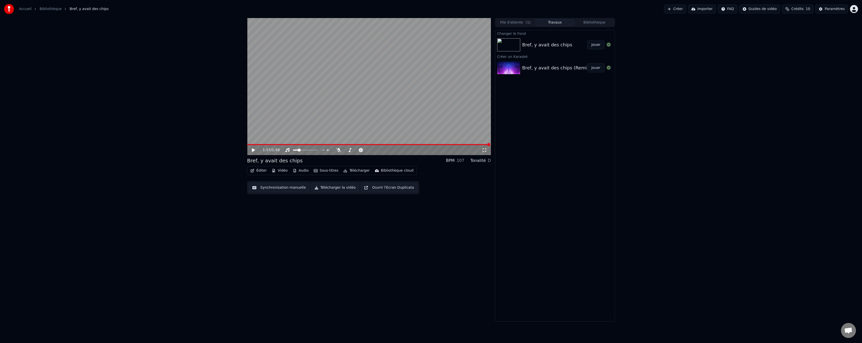
click at [522, 40] on div "Bref, y avait des chips Jouer" at bounding box center [555, 44] width 120 height 17
click at [591, 46] on button "Jouer" at bounding box center [596, 44] width 18 height 9
click at [280, 173] on button "Vidéo" at bounding box center [280, 170] width 20 height 7
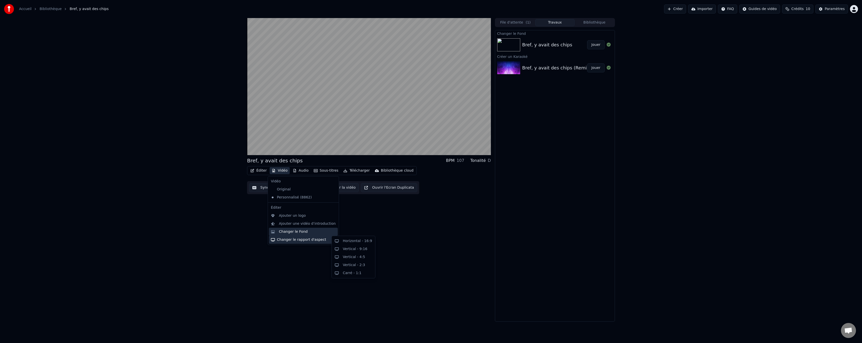
click at [292, 231] on div "Changer le Fond" at bounding box center [293, 231] width 29 height 5
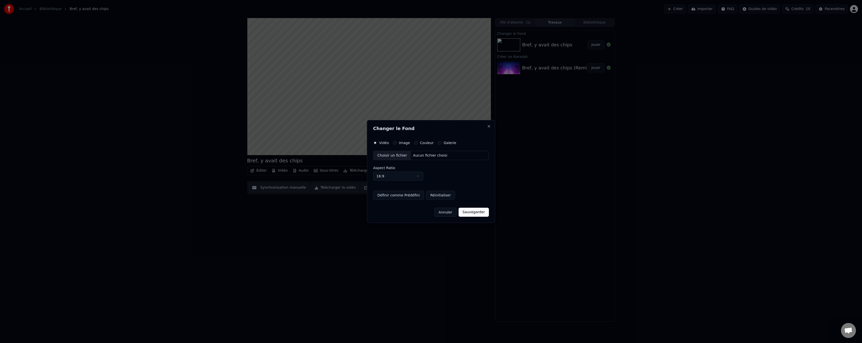
click at [400, 143] on label "Image" at bounding box center [404, 143] width 11 height 4
click at [397, 143] on button "Image" at bounding box center [395, 143] width 4 height 4
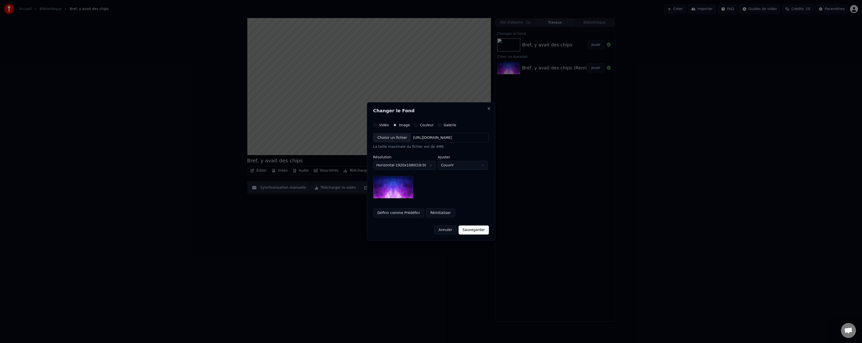
click at [395, 138] on div "Choisir un fichier" at bounding box center [393, 137] width 38 height 9
click at [419, 165] on body "**********" at bounding box center [431, 171] width 862 height 343
click at [463, 165] on body "**********" at bounding box center [431, 171] width 862 height 343
click at [403, 163] on body "**********" at bounding box center [431, 171] width 862 height 343
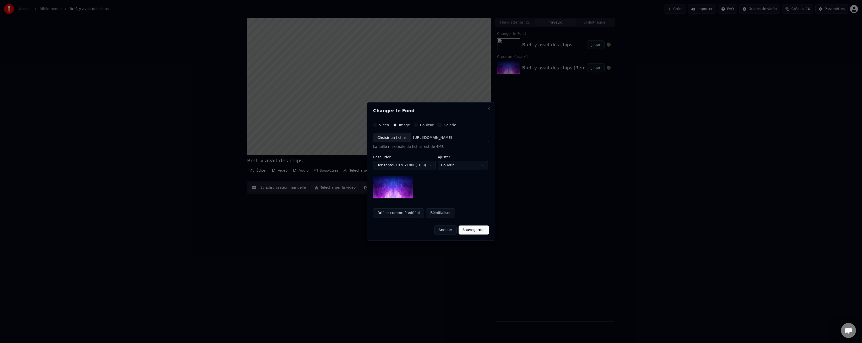
click at [403, 163] on body "**********" at bounding box center [431, 171] width 862 height 343
select select "*********"
click at [449, 167] on body "**********" at bounding box center [431, 171] width 862 height 343
click at [448, 167] on body "**********" at bounding box center [431, 171] width 862 height 343
click at [435, 139] on div "[URL][DOMAIN_NAME]" at bounding box center [432, 137] width 43 height 5
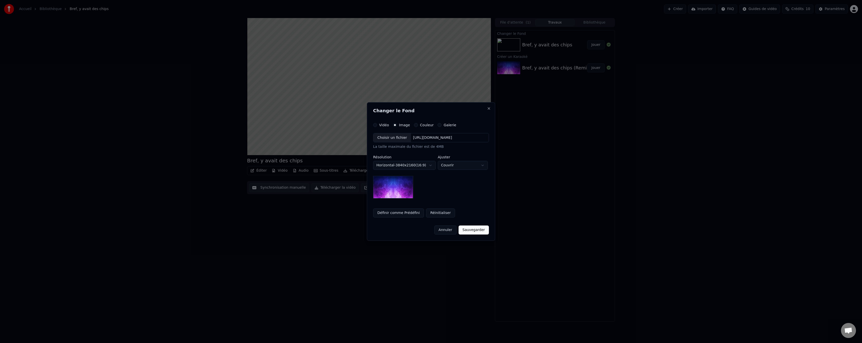
click at [420, 138] on div "[URL][DOMAIN_NAME]" at bounding box center [432, 137] width 43 height 5
click at [404, 213] on button "Définir comme Prédéfini" at bounding box center [398, 213] width 51 height 9
click at [438, 127] on div "Galerie" at bounding box center [447, 125] width 19 height 4
click at [438, 126] on div "Galerie" at bounding box center [447, 125] width 19 height 4
click at [438, 125] on button "Galerie" at bounding box center [440, 125] width 4 height 4
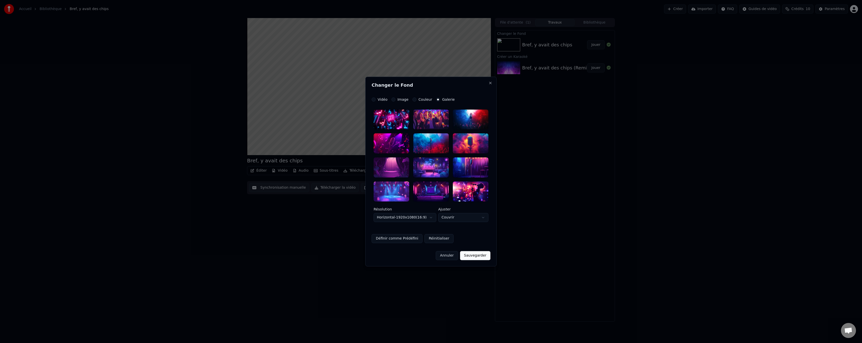
click at [398, 99] on label "Image" at bounding box center [403, 100] width 11 height 4
click at [396, 99] on button "Image" at bounding box center [394, 100] width 4 height 4
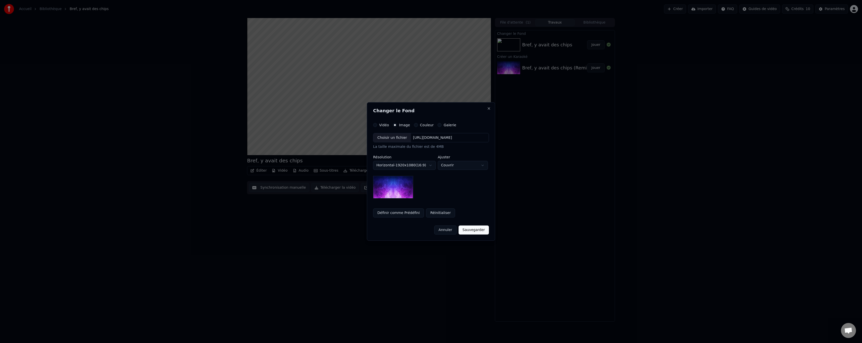
click at [453, 167] on body "**********" at bounding box center [431, 171] width 862 height 343
click at [453, 165] on body "**********" at bounding box center [431, 171] width 862 height 343
click at [452, 172] on div "Couvrir Contenir Remplir" at bounding box center [461, 184] width 50 height 26
select select "*****"
click at [390, 136] on div "Choisir un fichier" at bounding box center [393, 137] width 38 height 9
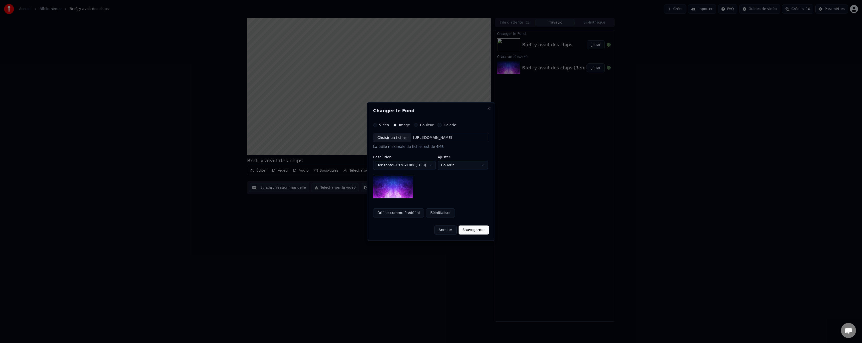
click at [475, 232] on button "Sauvegarder" at bounding box center [474, 230] width 30 height 9
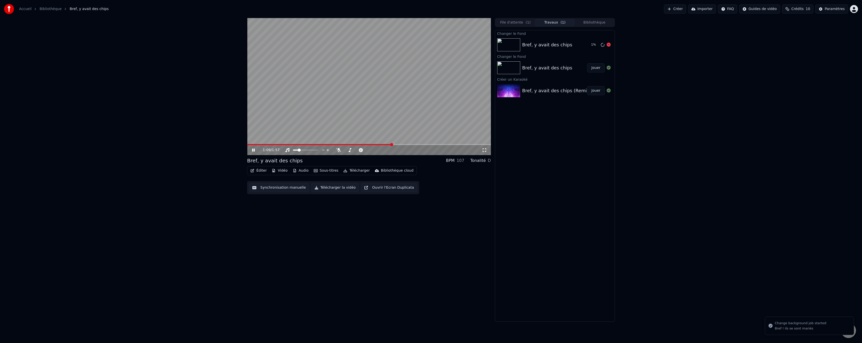
click at [576, 45] on div "Bref, y avait des chips" at bounding box center [554, 44] width 65 height 7
click at [607, 46] on icon at bounding box center [609, 45] width 4 height 4
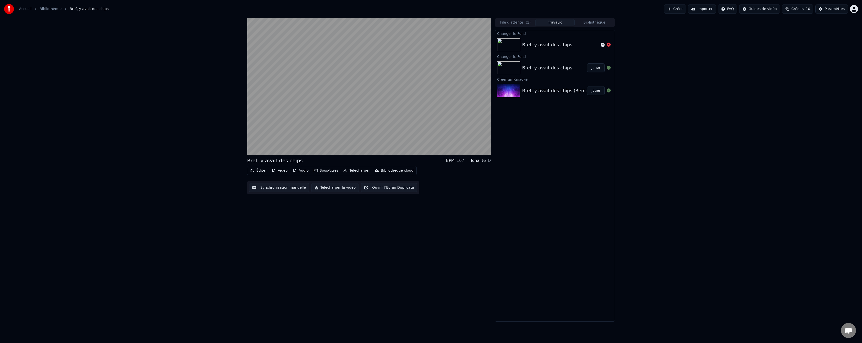
click at [510, 68] on img at bounding box center [508, 67] width 23 height 13
click at [503, 87] on img at bounding box center [508, 90] width 23 height 13
click at [524, 93] on div "Bref, y avait des chips (Remix)" at bounding box center [556, 90] width 69 height 7
click at [591, 92] on button "Jouer" at bounding box center [596, 90] width 18 height 9
click at [303, 144] on span at bounding box center [369, 144] width 244 height 1
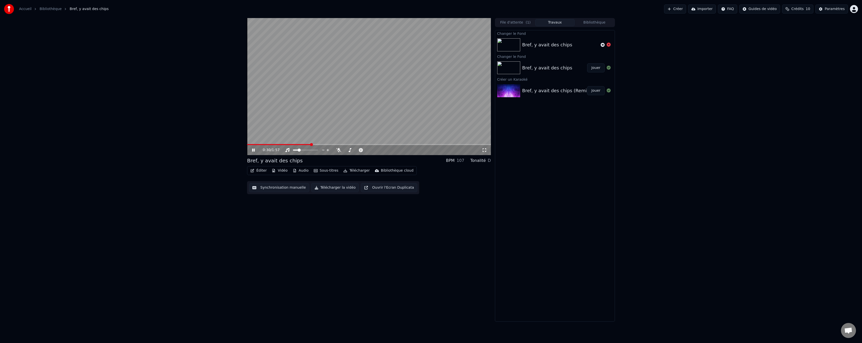
click at [595, 69] on button "Jouer" at bounding box center [596, 67] width 18 height 9
click at [609, 91] on icon at bounding box center [609, 90] width 4 height 4
click at [541, 63] on div "Bref, y avait des chips Jouer" at bounding box center [555, 67] width 120 height 17
click at [260, 124] on video at bounding box center [369, 86] width 244 height 137
click at [305, 104] on video at bounding box center [369, 86] width 244 height 137
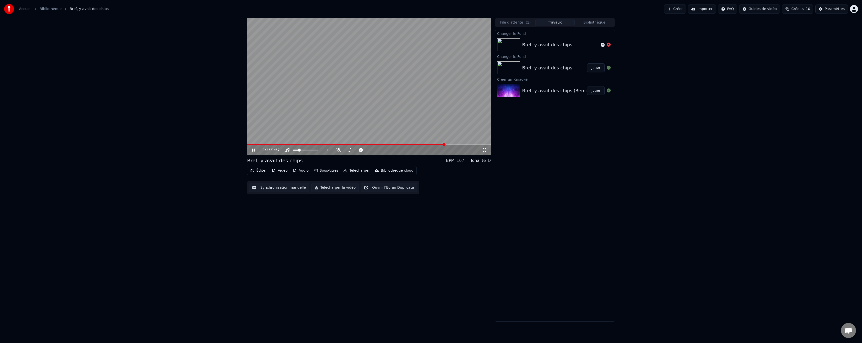
drag, startPoint x: 171, startPoint y: 149, endPoint x: 165, endPoint y: 149, distance: 6.0
click at [171, 149] on div "1:35 / 1:57 Bref, y avait des chips BPM 107 Tonalité D Éditer Vidéo Audio Sous-…" at bounding box center [431, 170] width 862 height 304
drag, startPoint x: 254, startPoint y: 152, endPoint x: 17, endPoint y: 187, distance: 240.0
click at [254, 152] on icon at bounding box center [257, 150] width 12 height 4
click at [251, 151] on icon at bounding box center [257, 150] width 12 height 4
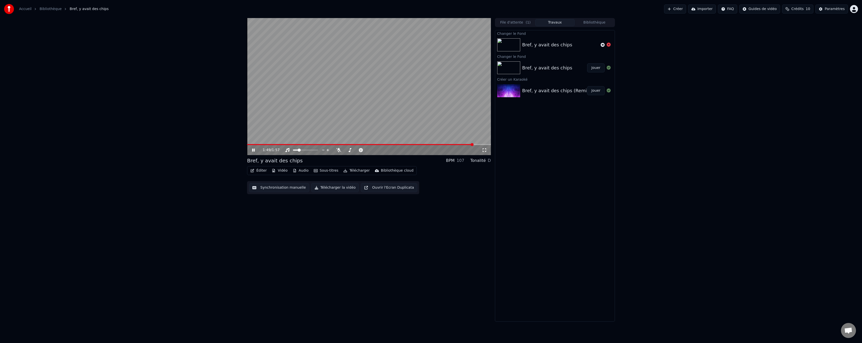
click at [346, 143] on video at bounding box center [369, 86] width 244 height 137
click at [343, 144] on span at bounding box center [360, 144] width 227 height 1
click at [321, 130] on video at bounding box center [369, 86] width 244 height 137
click at [302, 111] on video at bounding box center [369, 86] width 244 height 137
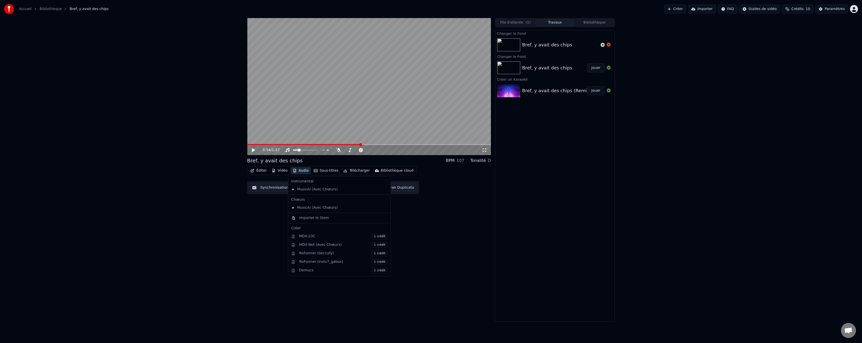
click at [301, 170] on button "Audio" at bounding box center [301, 170] width 20 height 7
click at [260, 171] on button "Éditer" at bounding box center [258, 170] width 20 height 7
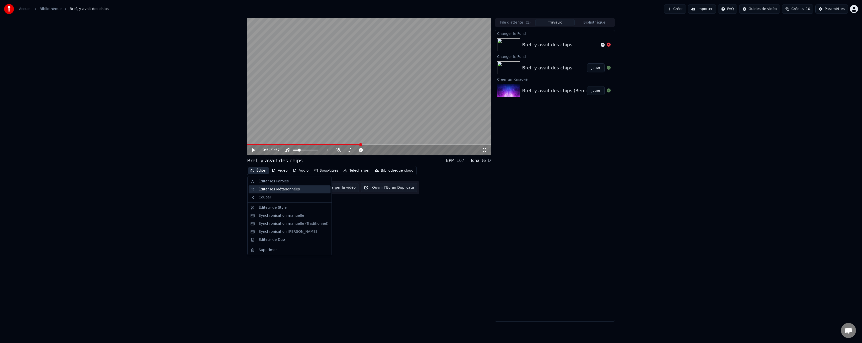
click at [268, 189] on div "Éditer les Métadonnées" at bounding box center [279, 189] width 41 height 5
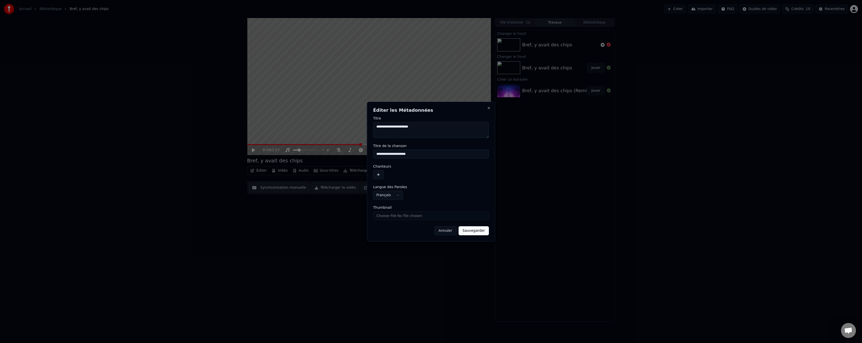
click at [406, 214] on input "Thumbnail" at bounding box center [431, 215] width 116 height 9
type input "**********"
click at [477, 231] on button "Sauvegarder" at bounding box center [474, 230] width 30 height 9
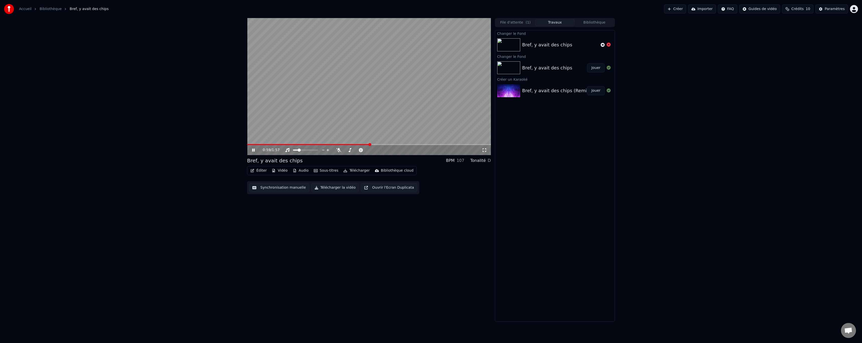
click at [398, 143] on video at bounding box center [369, 86] width 244 height 137
click at [404, 145] on div "0:59 / 1:57" at bounding box center [369, 150] width 244 height 10
click at [405, 133] on video at bounding box center [369, 86] width 244 height 137
click at [404, 145] on span at bounding box center [369, 144] width 244 height 1
click at [432, 146] on div "1:16 / 1:57" at bounding box center [369, 150] width 244 height 10
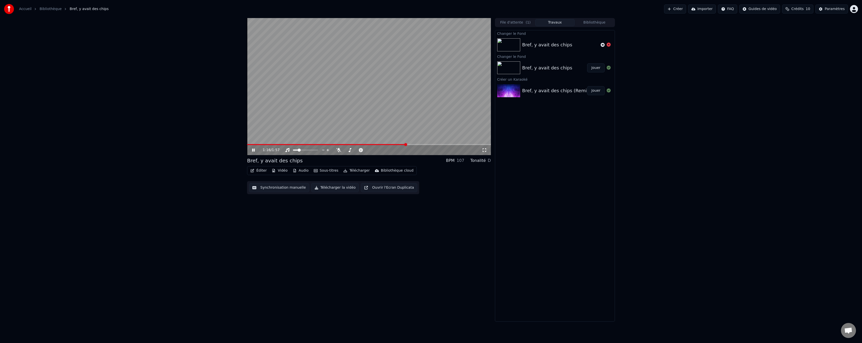
click at [435, 144] on span at bounding box center [369, 144] width 244 height 1
click at [369, 189] on button "Ouvrir l'Ecran Duplicata" at bounding box center [389, 187] width 56 height 9
click at [302, 178] on div "Éditer Vidéo Audio Sous-titres Télécharger Bibliothèque cloud Synchronisation m…" at bounding box center [369, 180] width 244 height 28
click at [324, 144] on video at bounding box center [369, 86] width 244 height 137
click at [323, 143] on video at bounding box center [369, 86] width 244 height 137
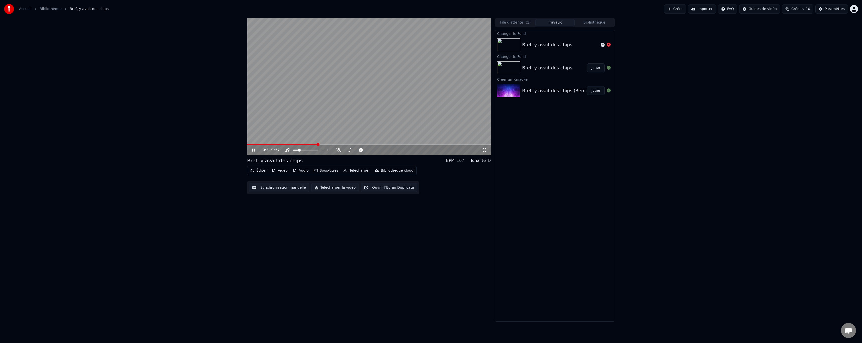
click at [317, 144] on span at bounding box center [282, 144] width 70 height 1
click at [323, 117] on video at bounding box center [369, 86] width 244 height 137
click at [262, 169] on button "Éditer" at bounding box center [258, 170] width 20 height 7
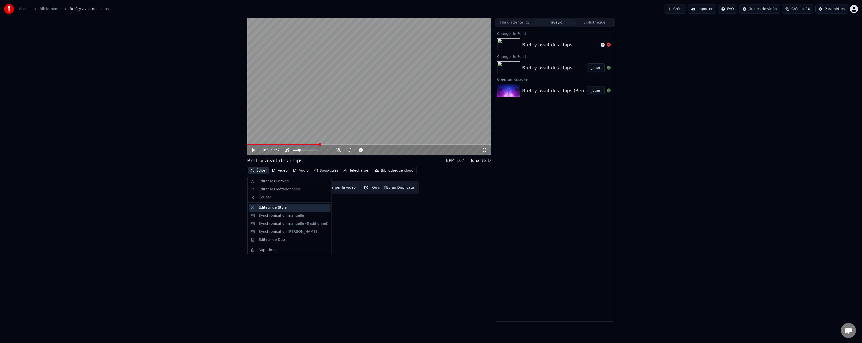
click at [269, 206] on div "Éditeur de Style" at bounding box center [273, 207] width 28 height 5
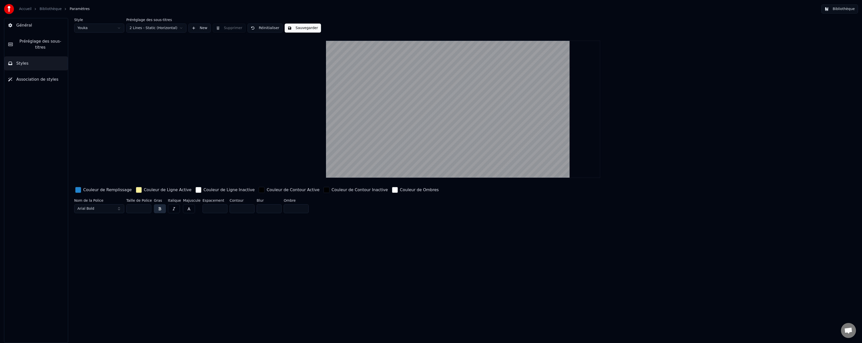
click at [46, 9] on link "Bibliothèque" at bounding box center [51, 9] width 22 height 5
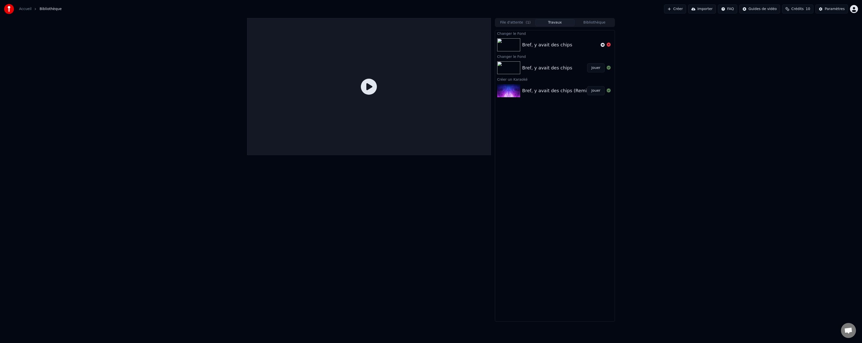
click at [523, 23] on button "File d'attente ( 1 )" at bounding box center [516, 22] width 40 height 7
click at [540, 22] on button "Travaux" at bounding box center [555, 22] width 40 height 7
click at [529, 23] on span "( 1 )" at bounding box center [528, 22] width 5 height 5
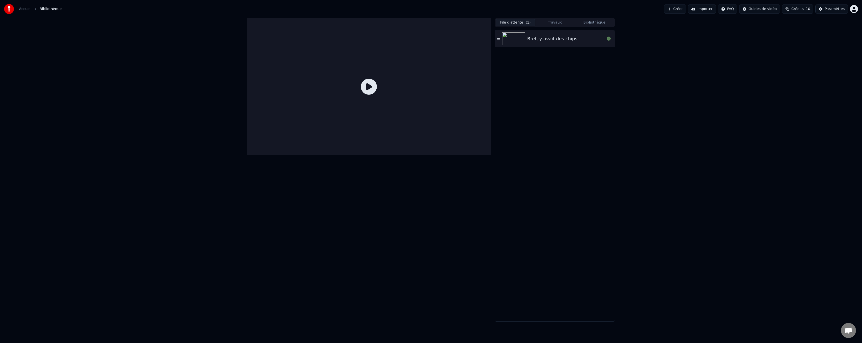
click at [501, 35] on div "Bref, y avait des chips" at bounding box center [555, 38] width 120 height 17
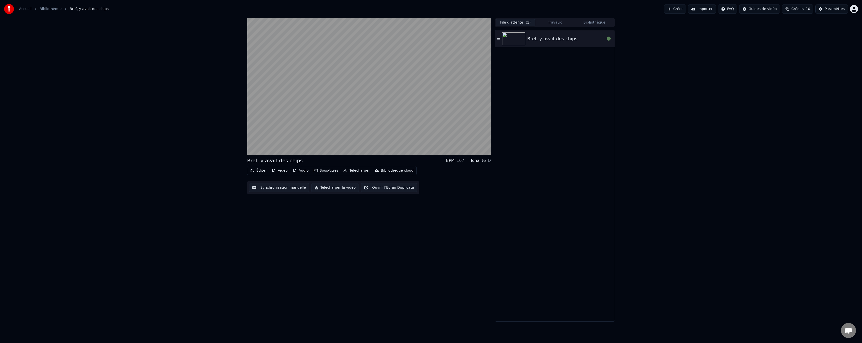
click at [520, 38] on img at bounding box center [513, 38] width 23 height 13
click at [541, 27] on div "File d'attente ( 1 ) Travaux Bibliothèque" at bounding box center [555, 22] width 120 height 9
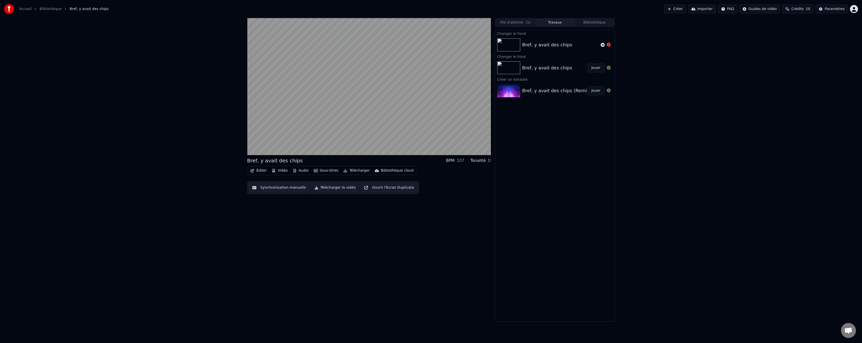
click at [556, 23] on button "Travaux" at bounding box center [555, 22] width 40 height 7
click at [521, 24] on button "File d'attente ( 1 )" at bounding box center [516, 22] width 40 height 7
click at [556, 22] on button "Travaux" at bounding box center [555, 22] width 40 height 7
click at [610, 45] on icon at bounding box center [609, 45] width 4 height 4
click at [610, 44] on icon at bounding box center [609, 45] width 4 height 4
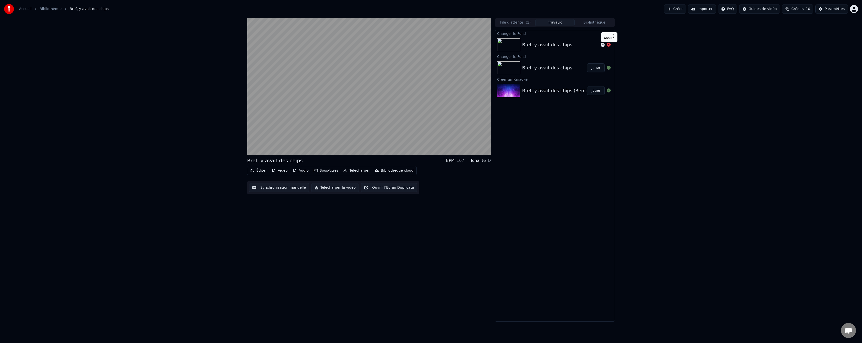
click at [610, 44] on icon at bounding box center [609, 45] width 4 height 4
click at [510, 24] on button "File d'attente ( 1 )" at bounding box center [516, 22] width 40 height 7
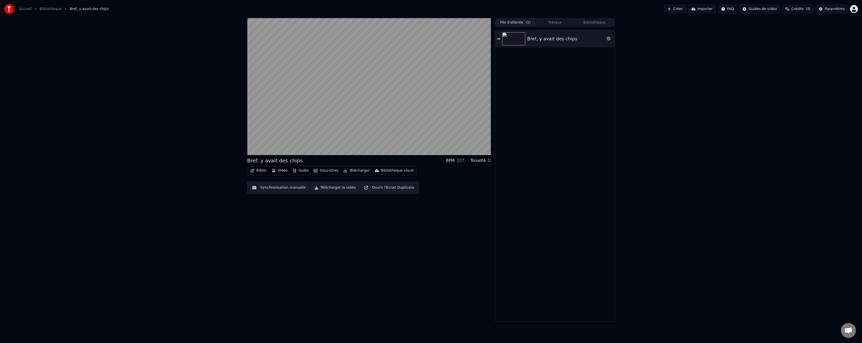
click at [582, 36] on div "Bref, y avait des chips" at bounding box center [565, 38] width 77 height 7
click at [550, 22] on button "Travaux" at bounding box center [555, 22] width 40 height 7
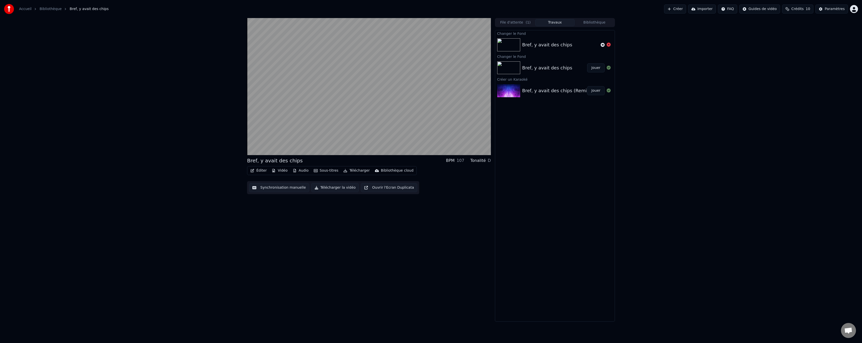
click at [542, 65] on div "Bref, y avait des chips" at bounding box center [547, 67] width 50 height 7
click at [504, 58] on div "Changer le Fond" at bounding box center [555, 56] width 120 height 6
click at [330, 173] on button "Sous-titres" at bounding box center [326, 170] width 29 height 7
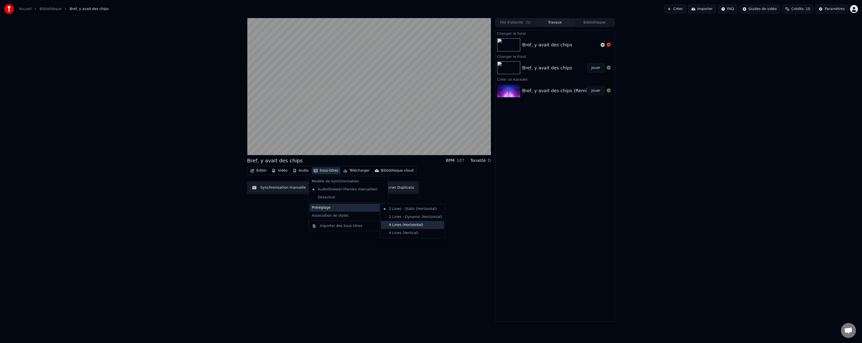
click at [403, 226] on div "4 Lines (Horizontal)" at bounding box center [412, 225] width 63 height 8
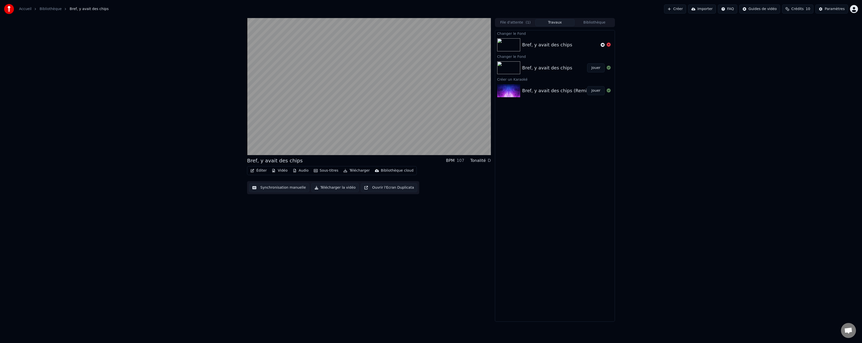
click at [296, 172] on button "Audio" at bounding box center [301, 170] width 20 height 7
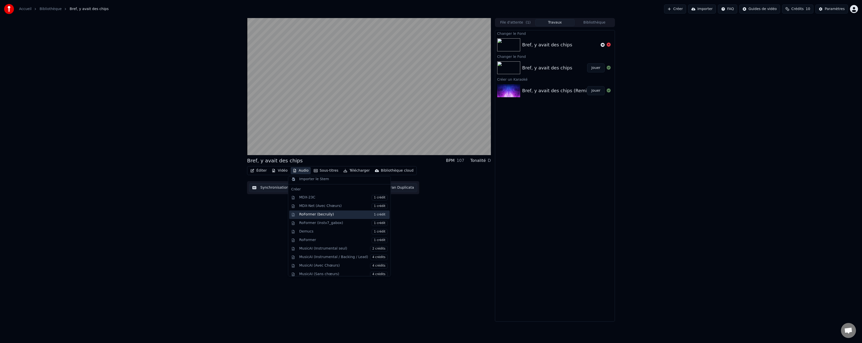
scroll to position [51, 0]
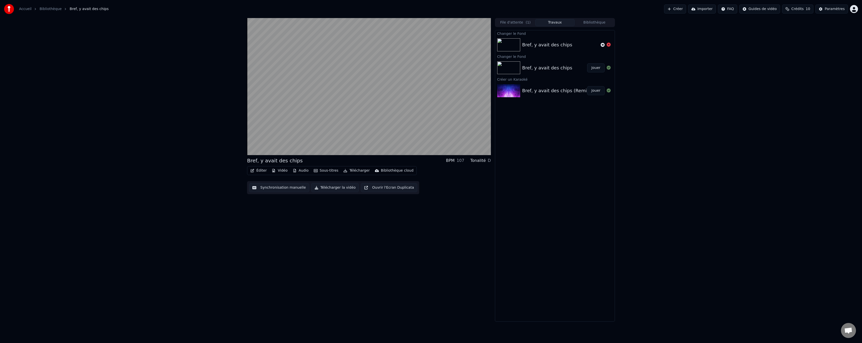
click at [236, 216] on div "Bref, y avait des chips BPM 107 Tonalité D Éditer Vidéo Audio Sous-titres Téléc…" at bounding box center [431, 170] width 862 height 304
click at [282, 173] on button "Vidéo" at bounding box center [280, 170] width 20 height 7
drag, startPoint x: 411, startPoint y: 207, endPoint x: 304, endPoint y: 201, distance: 106.7
click at [409, 207] on div "Bref, y avait des chips BPM 107 Tonalité D Éditer Vidéo Audio Sous-titres Téléc…" at bounding box center [369, 170] width 244 height 304
click at [275, 172] on button "Vidéo" at bounding box center [280, 170] width 20 height 7
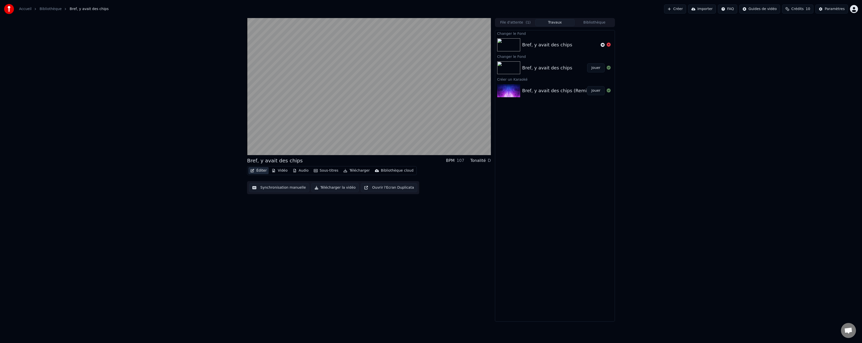
click at [256, 170] on button "Éditer" at bounding box center [258, 170] width 20 height 7
click at [266, 226] on div "Synchronisation manuelle (Traditionnel)" at bounding box center [290, 224] width 82 height 8
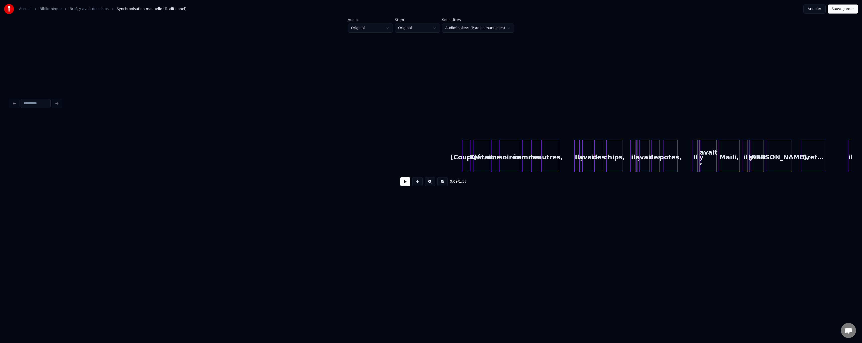
click at [815, 9] on button "Annuler" at bounding box center [815, 9] width 22 height 9
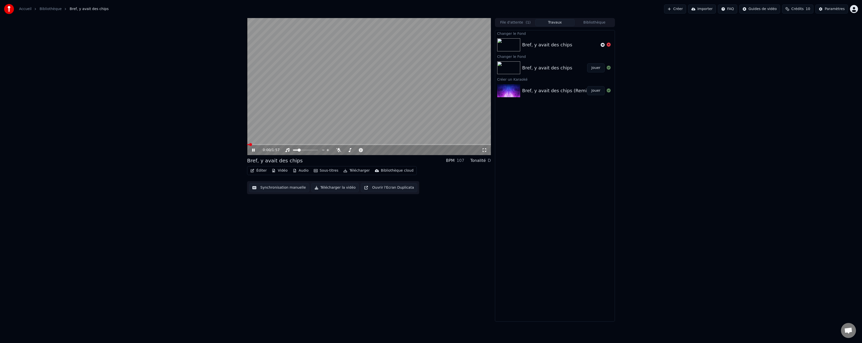
click at [278, 189] on button "Synchronisation manuelle" at bounding box center [279, 187] width 60 height 9
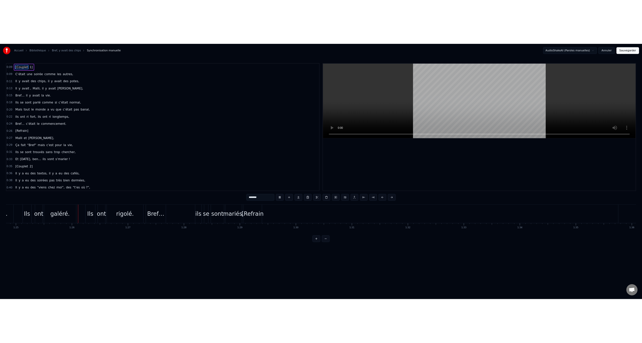
scroll to position [0, 6401]
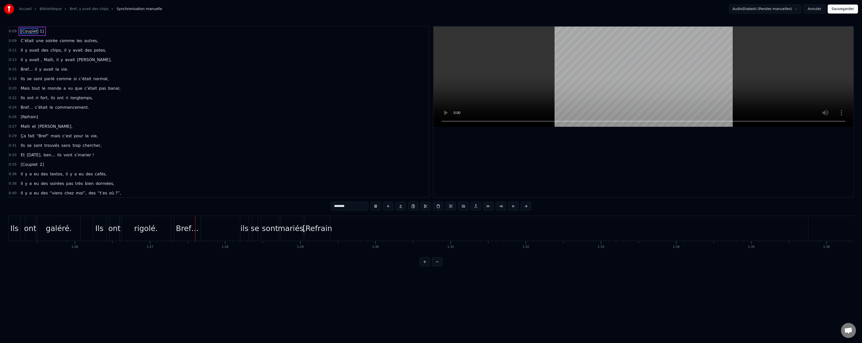
click at [565, 83] on video at bounding box center [644, 77] width 420 height 100
drag, startPoint x: 240, startPoint y: 0, endPoint x: 704, endPoint y: 19, distance: 464.1
click at [441, 154] on div "Accueil Bibliothèque Bref, y avait des chips Synchronisation manuelle AudioShak…" at bounding box center [431, 133] width 862 height 266
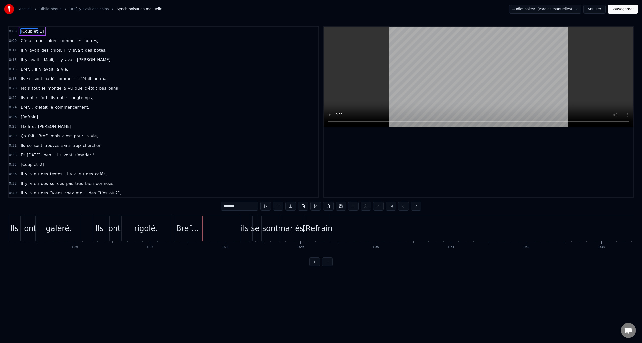
click at [88, 11] on div "Accueil Bibliothèque Bref, y avait des chips Synchronisation manuelle" at bounding box center [83, 9] width 158 height 10
click at [597, 8] on button "Annuler" at bounding box center [594, 9] width 22 height 9
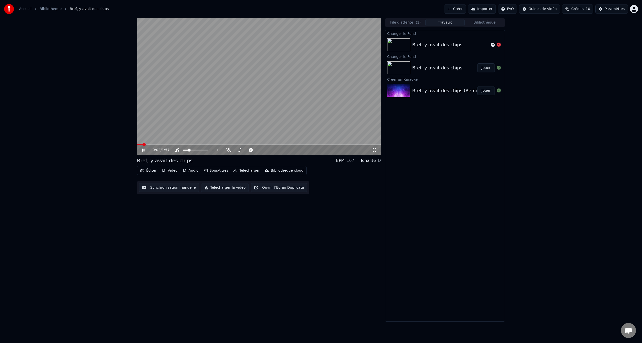
click at [177, 144] on video at bounding box center [259, 86] width 244 height 137
click at [178, 144] on video at bounding box center [259, 86] width 244 height 137
click at [179, 145] on span at bounding box center [259, 144] width 244 height 1
drag, startPoint x: 184, startPoint y: 226, endPoint x: 187, endPoint y: 221, distance: 5.7
click at [184, 225] on div "0:22 / 1:57 Bref, y avait des chips BPM 107 Tonalité D Éditer Vidéo Audio Sous-…" at bounding box center [259, 170] width 244 height 304
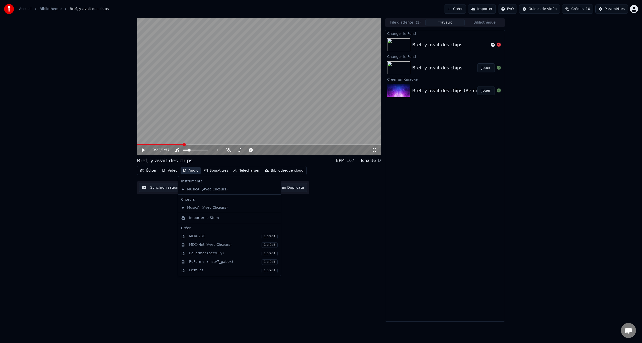
click at [193, 173] on button "Audio" at bounding box center [190, 170] width 20 height 7
click at [208, 218] on div "Importer le Stem" at bounding box center [204, 217] width 30 height 5
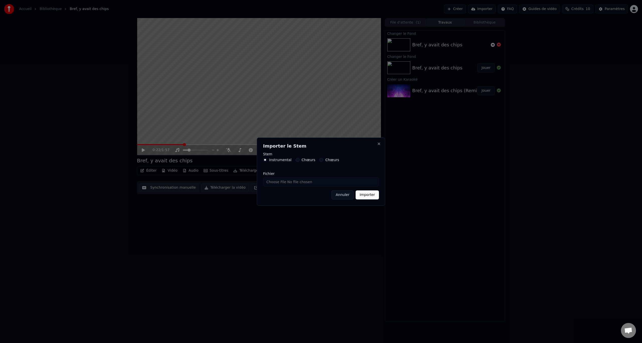
click at [317, 182] on input "Fichier" at bounding box center [321, 181] width 116 height 9
type input "**********"
click at [367, 196] on button "Importer" at bounding box center [366, 195] width 23 height 9
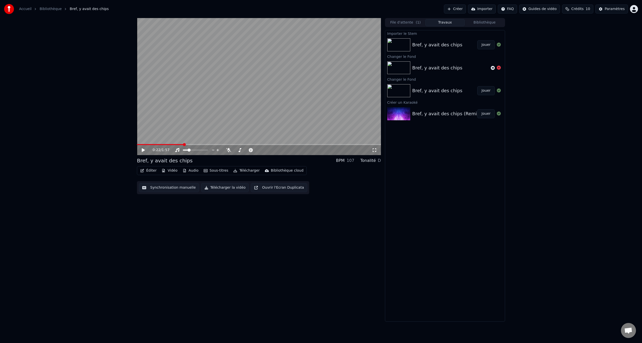
click at [486, 44] on button "Jouer" at bounding box center [486, 44] width 18 height 9
click at [149, 144] on video at bounding box center [259, 86] width 244 height 137
click at [165, 133] on video at bounding box center [259, 86] width 244 height 137
click at [208, 151] on span at bounding box center [195, 150] width 25 height 1
click at [161, 58] on video at bounding box center [259, 86] width 244 height 137
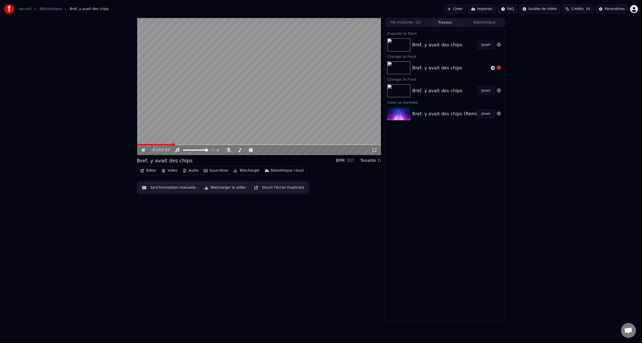
click at [202, 117] on video at bounding box center [259, 86] width 244 height 137
click at [487, 45] on button "Jouer" at bounding box center [486, 44] width 18 height 9
click at [241, 88] on video at bounding box center [259, 86] width 244 height 137
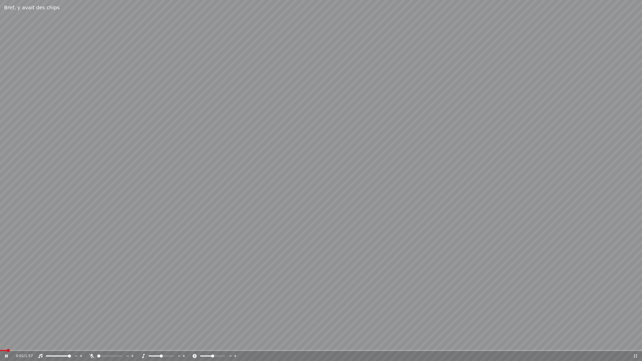
click at [436, 179] on video at bounding box center [321, 180] width 642 height 361
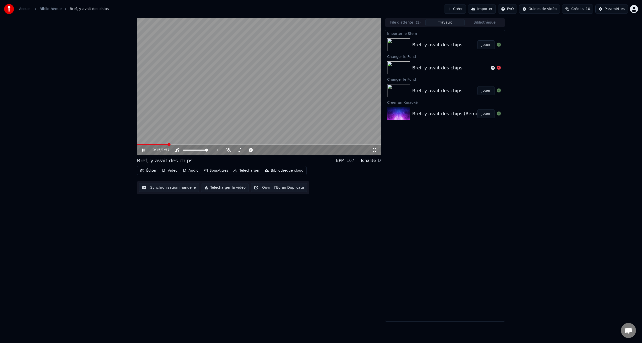
click at [167, 144] on span at bounding box center [259, 144] width 244 height 1
click at [237, 122] on video at bounding box center [259, 86] width 244 height 137
click at [229, 151] on icon at bounding box center [228, 150] width 5 height 4
drag, startPoint x: 245, startPoint y: 110, endPoint x: 240, endPoint y: 122, distance: 13.7
click at [245, 110] on video at bounding box center [259, 86] width 244 height 137
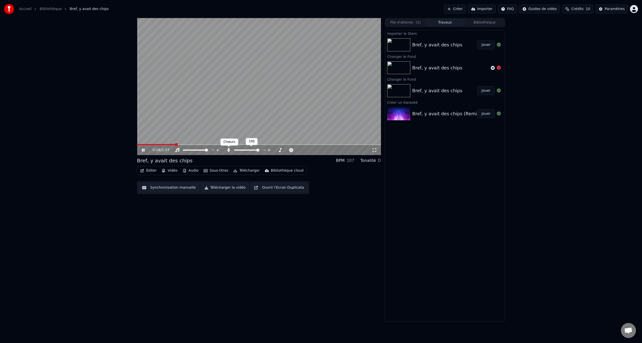
click at [228, 151] on icon at bounding box center [228, 150] width 3 height 4
click at [227, 151] on icon at bounding box center [228, 150] width 5 height 4
click at [234, 152] on span at bounding box center [235, 150] width 3 height 3
click at [219, 113] on video at bounding box center [259, 86] width 244 height 137
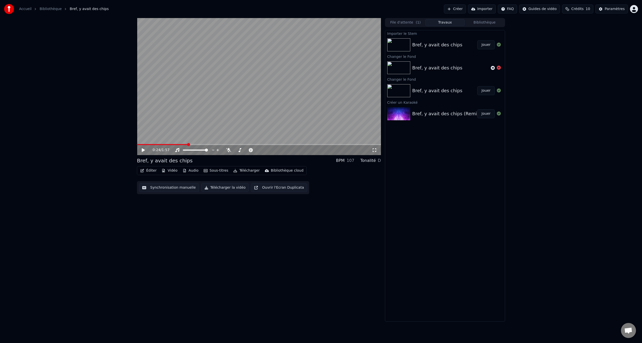
drag, startPoint x: 339, startPoint y: 184, endPoint x: 211, endPoint y: 151, distance: 132.3
click at [339, 184] on div "Éditer Vidéo Audio Sous-titres Télécharger Bibliothèque cloud Synchronisation m…" at bounding box center [259, 180] width 244 height 28
drag, startPoint x: 143, startPoint y: 144, endPoint x: 87, endPoint y: 147, distance: 55.4
click at [87, 147] on div "0:24 / 1:57 Bref, y avait des chips BPM 107 Tonalité D Éditer Vidéo Audio Sous-…" at bounding box center [321, 170] width 642 height 304
click at [137, 145] on span at bounding box center [137, 144] width 0 height 1
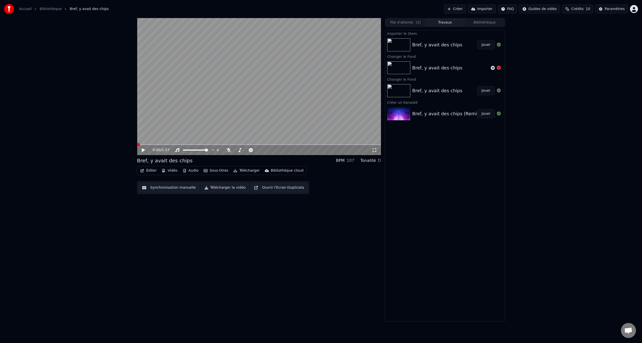
click at [196, 205] on div "0:00 / 1:57 Bref, y avait des chips BPM 107 Tonalité D Éditer Vidéo Audio Sous-…" at bounding box center [259, 170] width 244 height 304
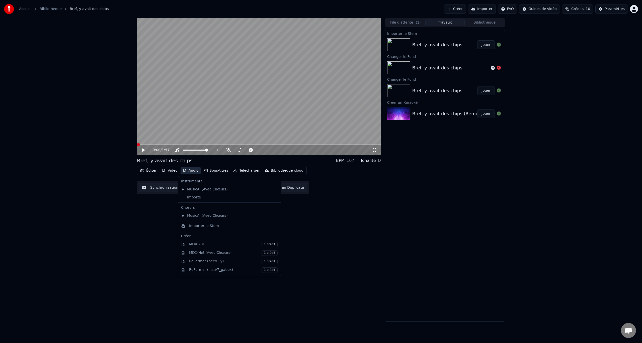
click at [190, 173] on button "Audio" at bounding box center [190, 170] width 20 height 7
click at [223, 198] on div "Importé" at bounding box center [225, 198] width 93 height 8
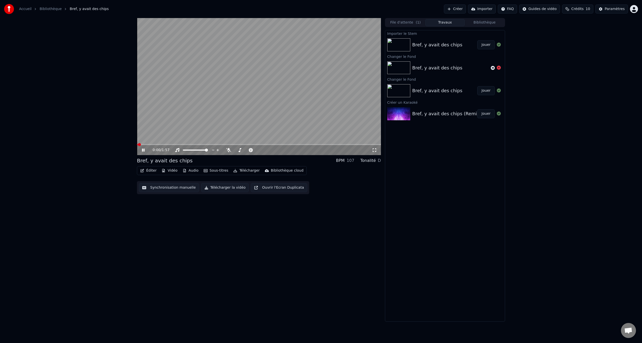
click at [135, 149] on div "0:00 / 1:57 Bref, y avait des chips BPM 107 Tonalité D Éditer Vidéo Audio Sous-…" at bounding box center [321, 170] width 376 height 304
click at [166, 144] on video at bounding box center [259, 86] width 244 height 137
click at [165, 145] on span at bounding box center [259, 144] width 244 height 1
click at [190, 125] on video at bounding box center [259, 86] width 244 height 137
click at [252, 145] on span at bounding box center [259, 144] width 244 height 1
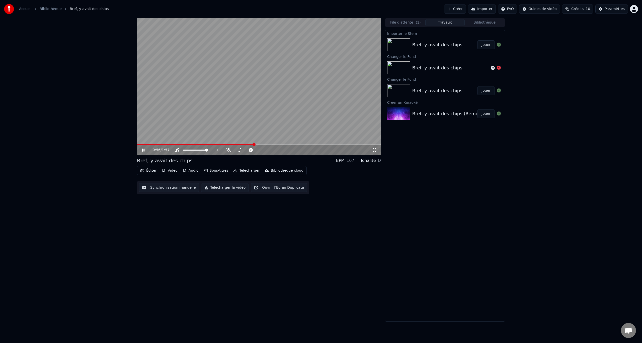
click at [264, 144] on video at bounding box center [259, 86] width 244 height 137
click at [252, 129] on video at bounding box center [259, 86] width 244 height 137
click at [260, 144] on span at bounding box center [259, 144] width 244 height 1
click at [263, 145] on span at bounding box center [259, 144] width 244 height 1
click at [226, 108] on video at bounding box center [259, 86] width 244 height 137
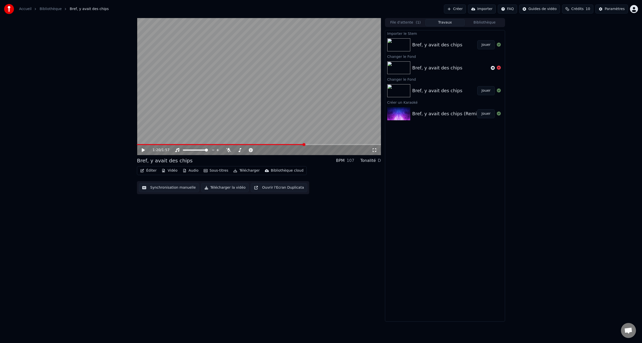
click at [324, 181] on div "Éditer Vidéo Audio Sous-titres Télécharger Bibliothèque cloud Synchronisation m…" at bounding box center [259, 180] width 244 height 28
click at [240, 171] on button "Télécharger" at bounding box center [246, 170] width 30 height 7
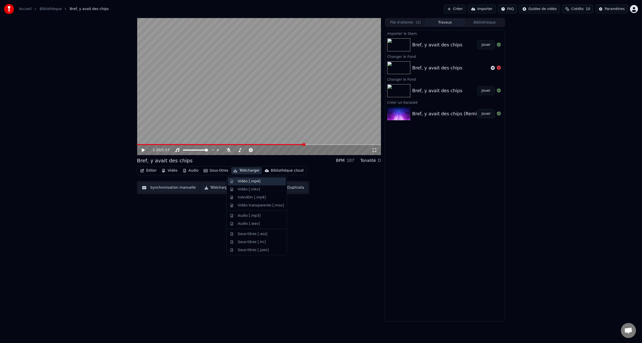
click at [239, 181] on div "Vidéo [.mp4]" at bounding box center [249, 181] width 23 height 5
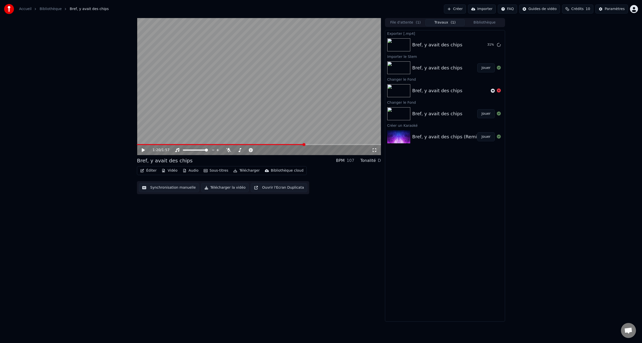
click at [225, 190] on button "Télécharger la vidéo" at bounding box center [225, 187] width 48 height 9
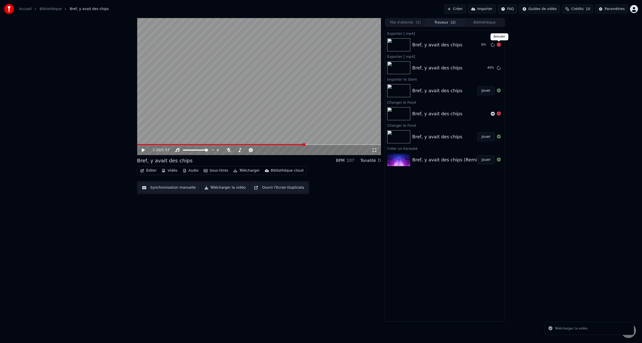
click at [498, 45] on icon at bounding box center [499, 45] width 4 height 4
click at [481, 69] on button "Afficher" at bounding box center [484, 67] width 22 height 9
click at [623, 38] on div "1:20 / 1:57 Bref, y avait des chips BPM 107 Tonalité D Éditer Vidéo Audio Sous-…" at bounding box center [321, 170] width 642 height 304
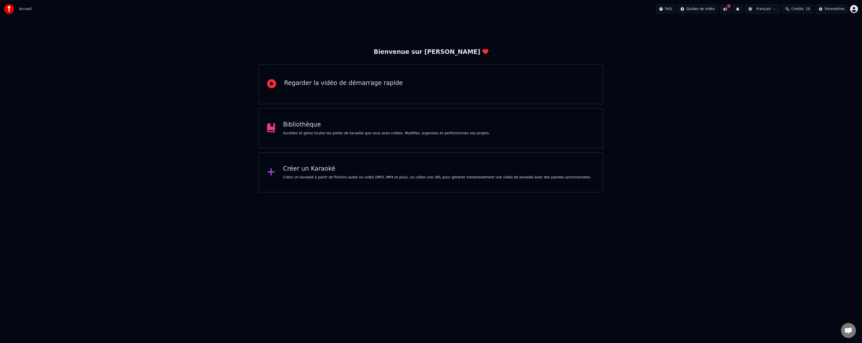
click at [360, 126] on div "Bibliothèque" at bounding box center [386, 125] width 207 height 8
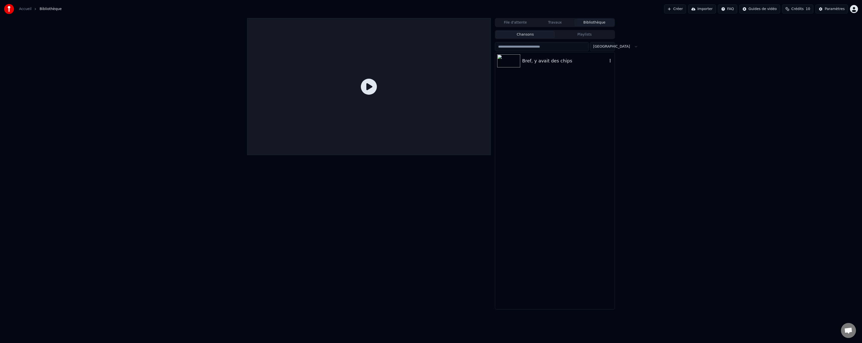
click at [551, 63] on div "Bref, y avait des chips" at bounding box center [564, 60] width 85 height 7
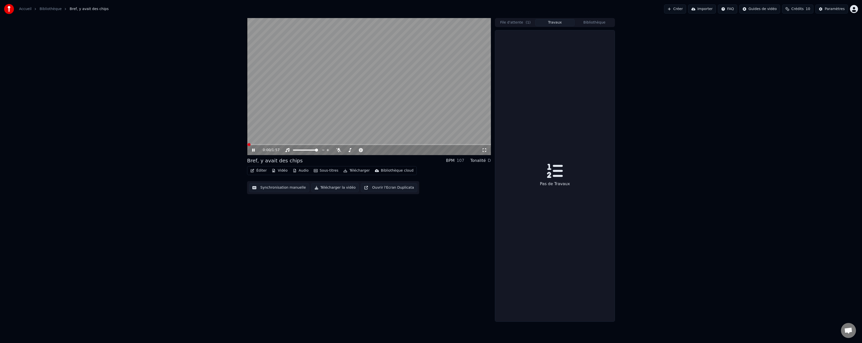
click at [549, 24] on button "Travaux" at bounding box center [555, 22] width 40 height 7
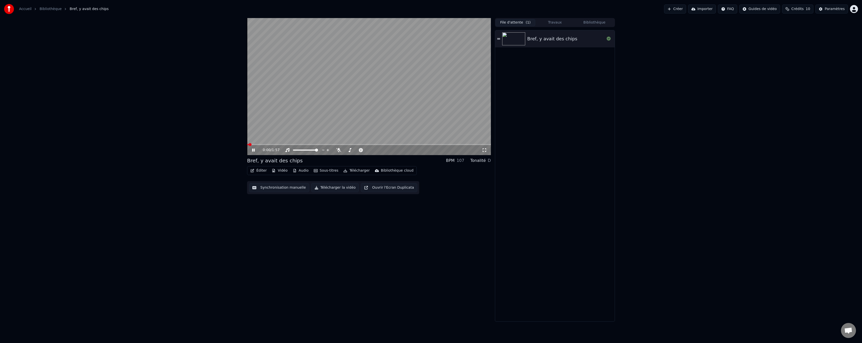
click at [525, 25] on button "File d'attente ( 1 )" at bounding box center [516, 22] width 40 height 7
click at [548, 25] on button "Travaux" at bounding box center [555, 22] width 40 height 7
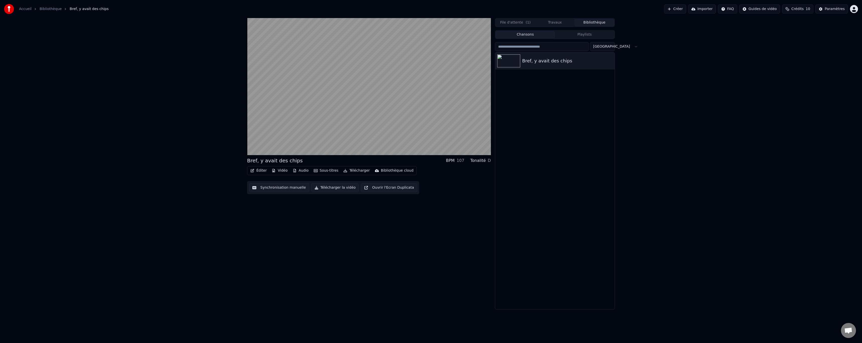
click at [586, 23] on button "Bibliothèque" at bounding box center [595, 22] width 40 height 7
click at [253, 151] on icon at bounding box center [253, 150] width 3 height 3
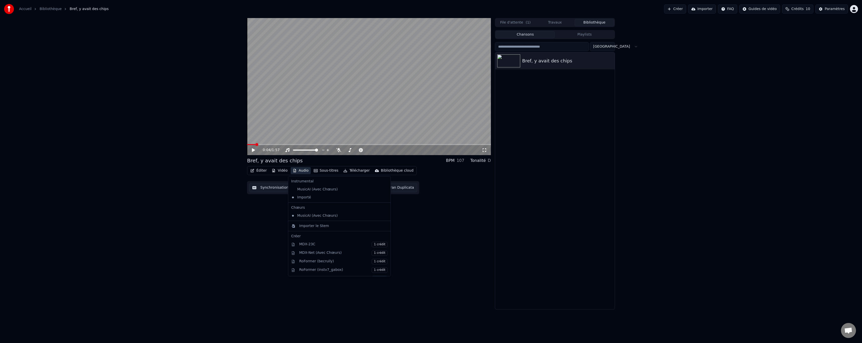
click at [299, 172] on button "Audio" at bounding box center [301, 170] width 20 height 7
click at [316, 225] on div "Importer le Stem" at bounding box center [314, 226] width 30 height 5
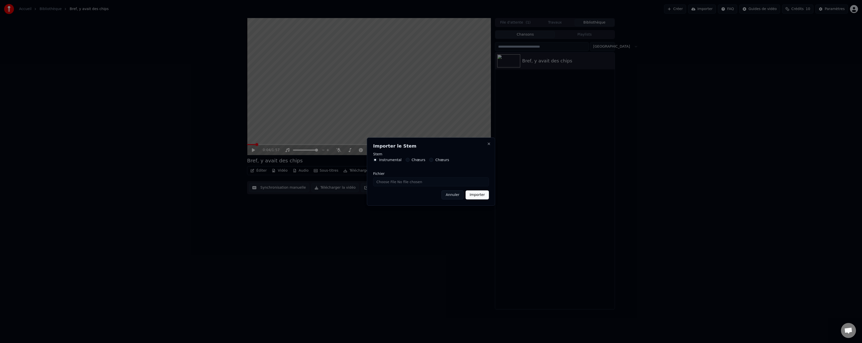
click at [419, 160] on label "Chœurs" at bounding box center [419, 160] width 14 height 4
click at [410, 160] on button "Chœurs" at bounding box center [408, 160] width 4 height 4
click at [435, 162] on label "Chœurs" at bounding box center [442, 160] width 14 height 4
click at [433, 162] on button "Chœurs" at bounding box center [431, 160] width 4 height 4
drag, startPoint x: 417, startPoint y: 161, endPoint x: 404, endPoint y: 159, distance: 13.7
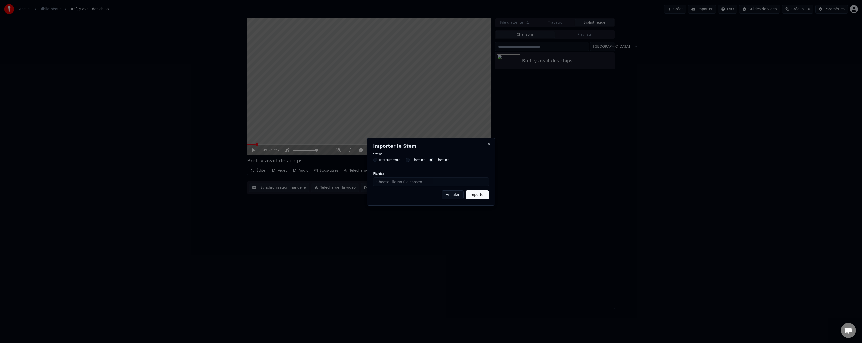
click at [417, 161] on label "Chœurs" at bounding box center [419, 160] width 14 height 4
click at [410, 161] on button "Chœurs" at bounding box center [408, 160] width 4 height 4
click at [375, 157] on div "Stem Instrumental Chœurs Chœurs" at bounding box center [431, 160] width 116 height 16
click at [443, 160] on label "Chœurs" at bounding box center [442, 160] width 14 height 4
click at [433, 160] on button "Chœurs" at bounding box center [431, 160] width 4 height 4
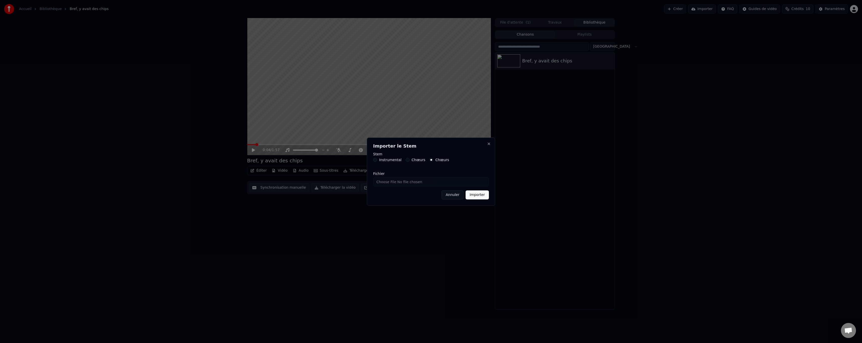
drag, startPoint x: 435, startPoint y: 159, endPoint x: 427, endPoint y: 159, distance: 8.0
click at [435, 159] on label "Chœurs" at bounding box center [442, 160] width 14 height 4
click at [433, 159] on button "Chœurs" at bounding box center [431, 160] width 4 height 4
click at [450, 181] on input "Fichier" at bounding box center [431, 181] width 116 height 9
type input "**********"
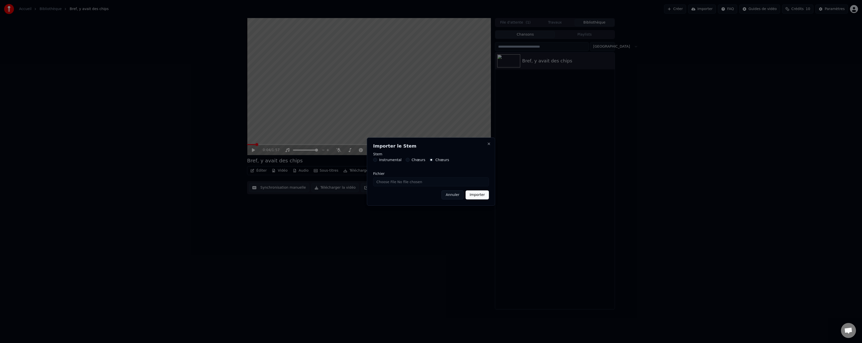
click at [480, 196] on button "Importer" at bounding box center [477, 195] width 23 height 9
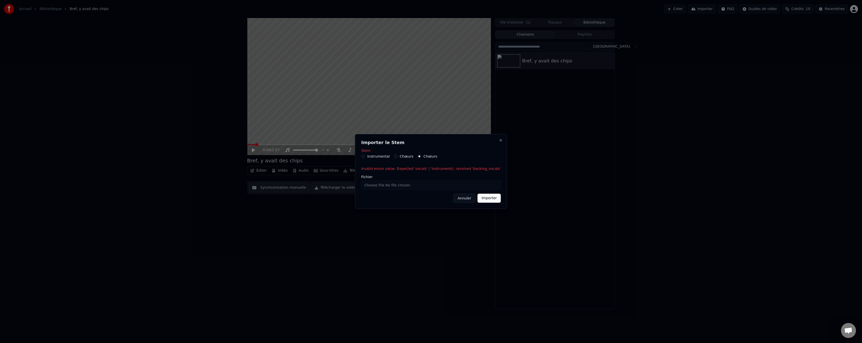
click at [401, 156] on div "Chœurs" at bounding box center [404, 156] width 20 height 4
drag, startPoint x: 416, startPoint y: 158, endPoint x: 399, endPoint y: 157, distance: 17.3
click at [414, 158] on label "Chœurs" at bounding box center [407, 157] width 14 height 4
click at [398, 158] on button "Chœurs" at bounding box center [396, 156] width 4 height 4
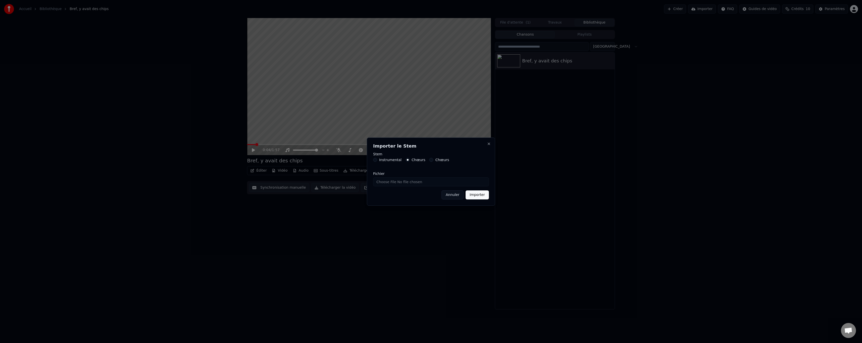
click at [388, 160] on label "Instrumental" at bounding box center [390, 160] width 23 height 4
click at [377, 160] on button "Instrumental" at bounding box center [375, 160] width 4 height 4
click at [485, 197] on button "Importer" at bounding box center [477, 195] width 23 height 9
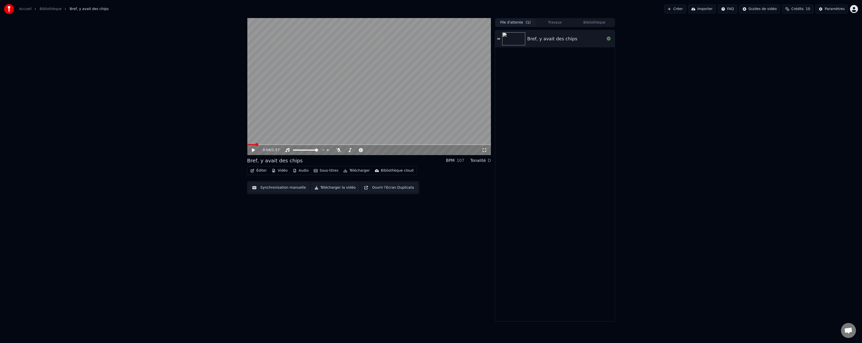
click at [515, 24] on button "File d'attente ( 1 )" at bounding box center [516, 22] width 40 height 7
click at [555, 24] on button "Travaux" at bounding box center [555, 22] width 40 height 7
click at [330, 172] on button "Sous-titres" at bounding box center [326, 170] width 29 height 7
click at [293, 172] on icon "button" at bounding box center [295, 171] width 4 height 4
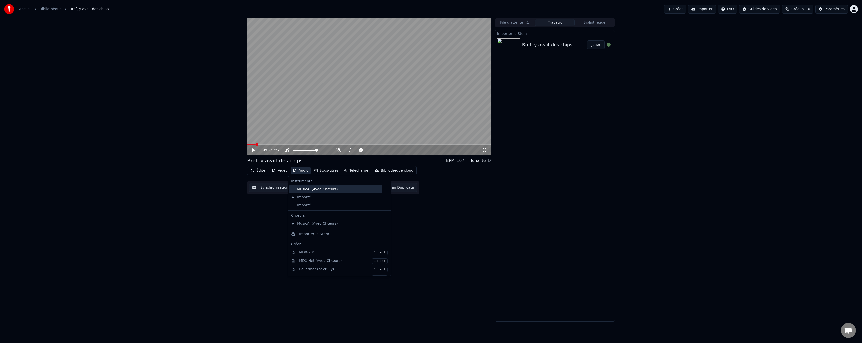
click at [307, 191] on div "MusicAI (Avec Chœurs)" at bounding box center [335, 190] width 93 height 8
click at [254, 150] on icon at bounding box center [253, 150] width 3 height 3
click at [318, 151] on span at bounding box center [316, 150] width 3 height 3
click at [340, 148] on icon at bounding box center [338, 150] width 5 height 4
drag, startPoint x: 372, startPoint y: 149, endPoint x: 403, endPoint y: 150, distance: 31.1
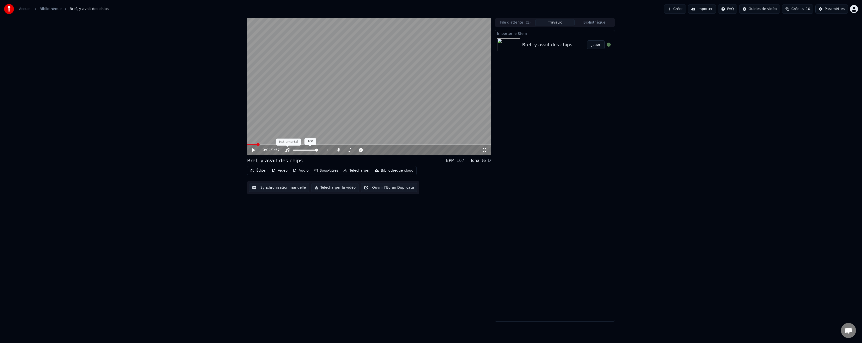
click at [252, 152] on icon at bounding box center [257, 150] width 12 height 4
click at [304, 151] on span at bounding box center [298, 150] width 11 height 1
click at [302, 151] on span at bounding box center [301, 150] width 3 height 3
click at [303, 151] on span at bounding box center [302, 150] width 3 height 3
click at [310, 121] on video at bounding box center [369, 86] width 244 height 137
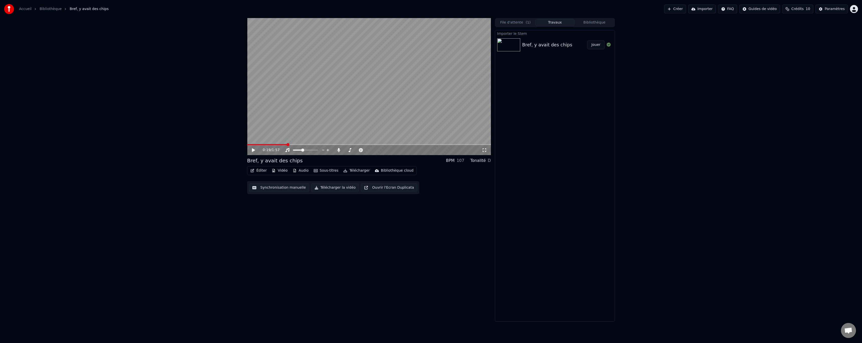
click at [319, 172] on button "Sous-titres" at bounding box center [326, 170] width 29 height 7
click at [307, 172] on button "Audio" at bounding box center [301, 170] width 20 height 7
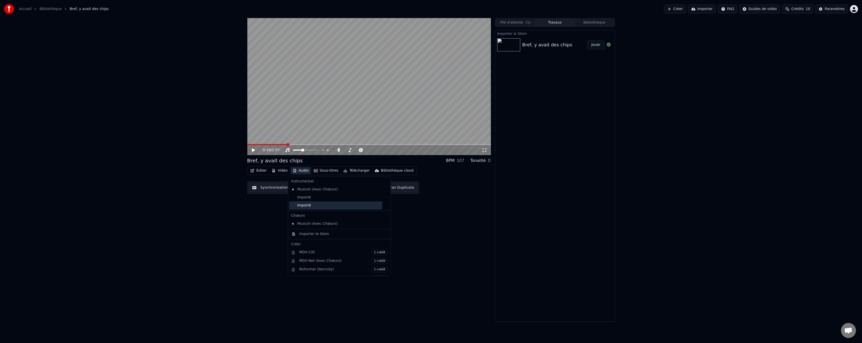
click at [305, 204] on div "Importé" at bounding box center [335, 206] width 93 height 8
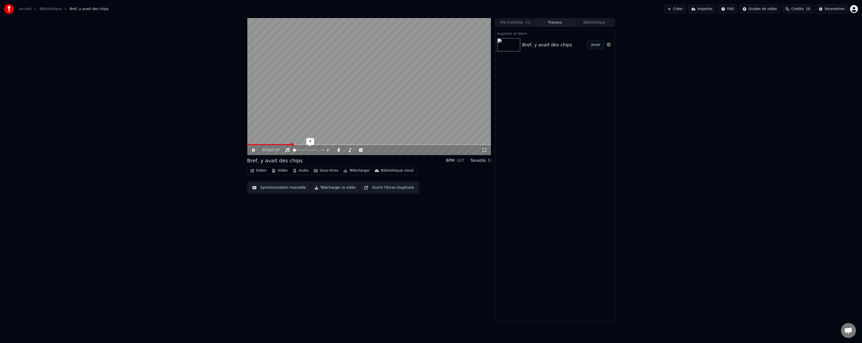
click at [293, 152] on span at bounding box center [294, 150] width 3 height 3
click at [303, 171] on button "Audio" at bounding box center [301, 170] width 20 height 7
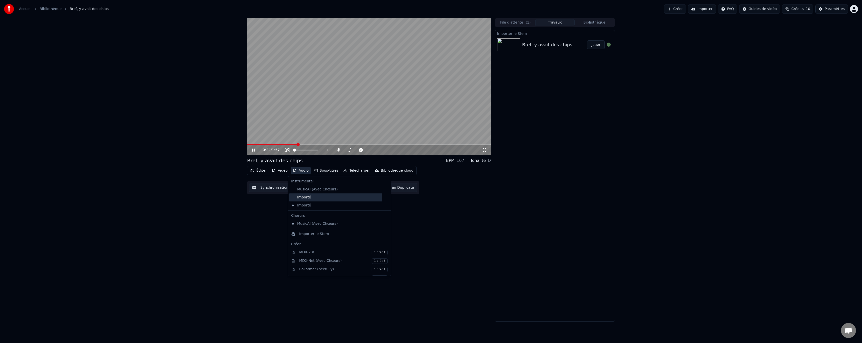
click at [301, 199] on div "Importé" at bounding box center [335, 198] width 93 height 8
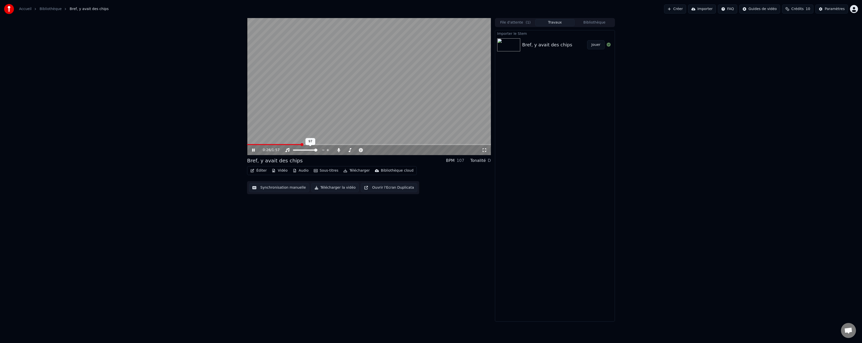
click at [317, 150] on span at bounding box center [305, 150] width 25 height 1
click at [318, 151] on span at bounding box center [316, 150] width 3 height 3
click at [304, 150] on span at bounding box center [305, 150] width 3 height 3
click at [290, 150] on div at bounding box center [310, 150] width 40 height 5
click at [293, 151] on span at bounding box center [305, 150] width 25 height 1
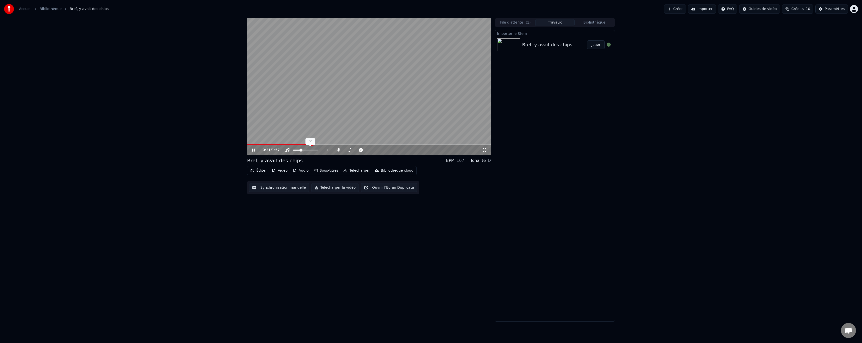
click at [303, 150] on span at bounding box center [301, 150] width 3 height 3
click at [516, 20] on button "File d'attente ( 1 )" at bounding box center [516, 22] width 40 height 7
click at [540, 21] on button "Travaux" at bounding box center [555, 22] width 40 height 7
drag, startPoint x: 309, startPoint y: 153, endPoint x: 239, endPoint y: 155, distance: 69.5
click at [272, 153] on div "0:37 / 1:57" at bounding box center [372, 150] width 219 height 5
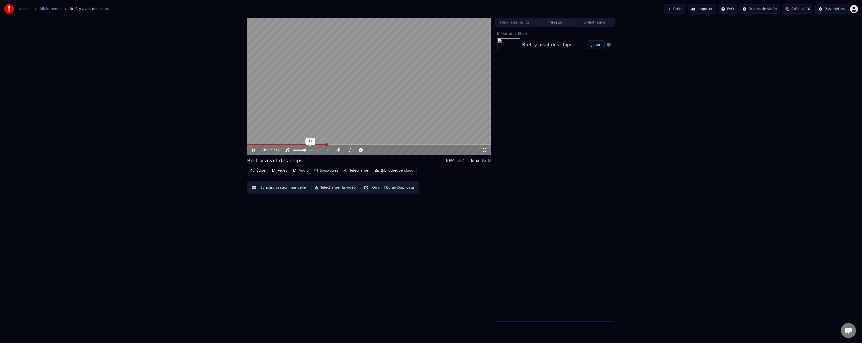
click at [293, 151] on span at bounding box center [299, 150] width 12 height 1
click at [318, 150] on span at bounding box center [305, 150] width 25 height 1
click at [293, 151] on span at bounding box center [294, 150] width 3 height 1
click at [318, 150] on span at bounding box center [305, 150] width 25 height 1
click at [300, 170] on button "Audio" at bounding box center [301, 170] width 20 height 7
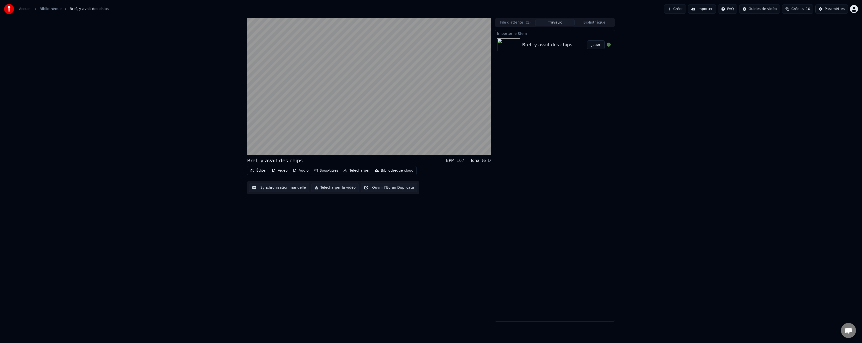
click at [437, 225] on div "Bref, y avait des chips BPM 107 Tonalité D Éditer Vidéo Audio Sous-titres Téléc…" at bounding box center [369, 170] width 244 height 304
click at [293, 171] on icon "button" at bounding box center [295, 171] width 4 height 4
click at [384, 224] on icon at bounding box center [386, 224] width 4 height 4
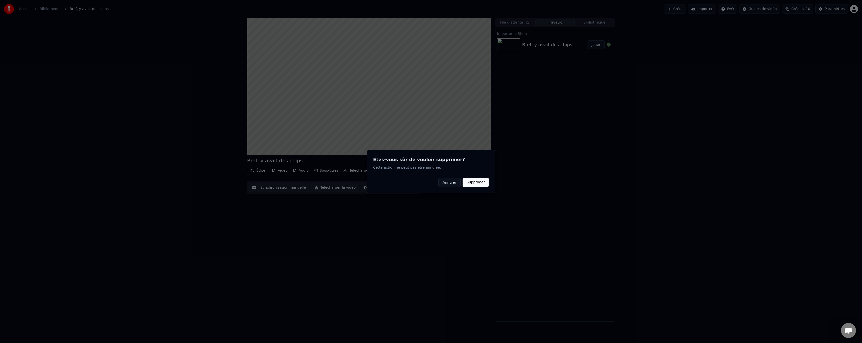
click at [473, 184] on button "Supprimer" at bounding box center [476, 182] width 26 height 9
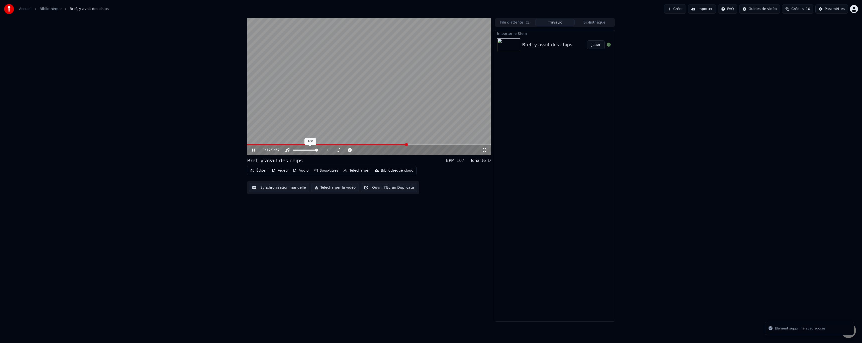
drag, startPoint x: 312, startPoint y: 152, endPoint x: 283, endPoint y: 152, distance: 29.3
click at [283, 152] on div "1:17 / 1:57" at bounding box center [372, 150] width 219 height 5
click at [293, 150] on span at bounding box center [293, 150] width 0 height 1
click at [318, 150] on span at bounding box center [305, 150] width 25 height 1
click at [419, 163] on div "Bref, y avait des chips BPM 107 Tonalité D" at bounding box center [369, 160] width 244 height 7
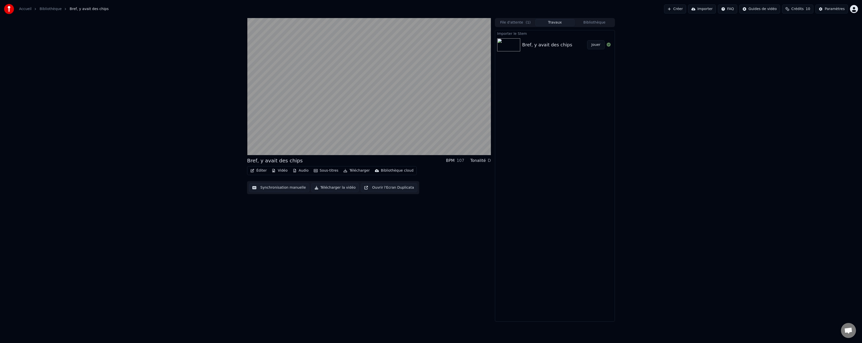
click at [329, 188] on button "Télécharger la vidéo" at bounding box center [335, 187] width 48 height 9
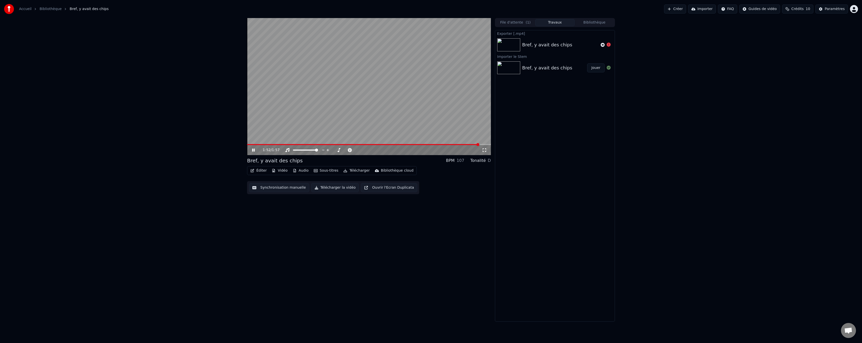
click at [414, 67] on video at bounding box center [369, 86] width 244 height 137
click at [603, 45] on icon at bounding box center [603, 45] width 4 height 4
click at [602, 45] on icon at bounding box center [603, 45] width 4 height 4
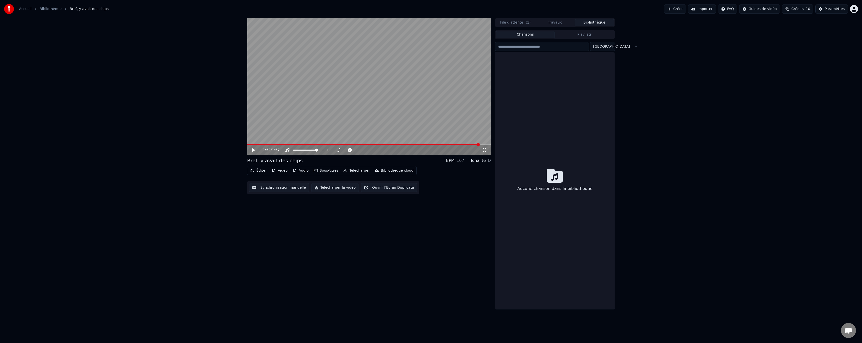
click at [591, 24] on button "Bibliothèque" at bounding box center [595, 22] width 40 height 7
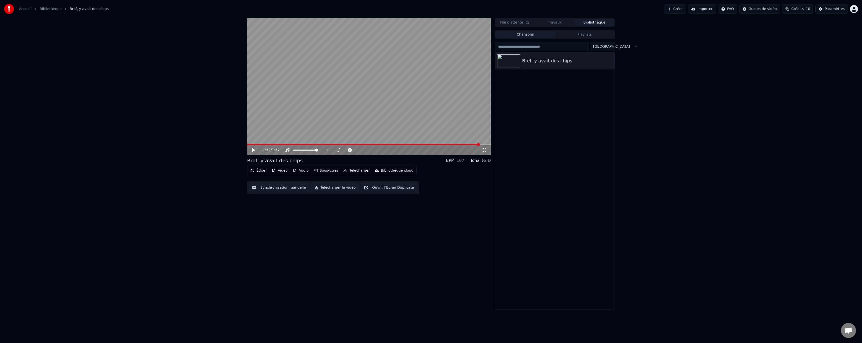
click at [566, 23] on button "Travaux" at bounding box center [555, 22] width 40 height 7
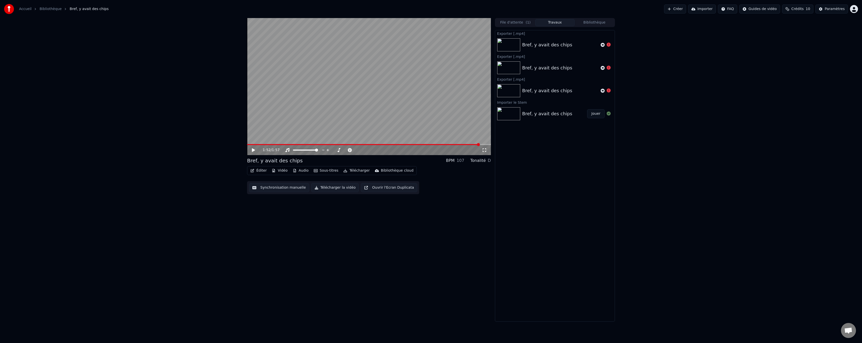
click at [595, 23] on button "Bibliothèque" at bounding box center [595, 22] width 40 height 7
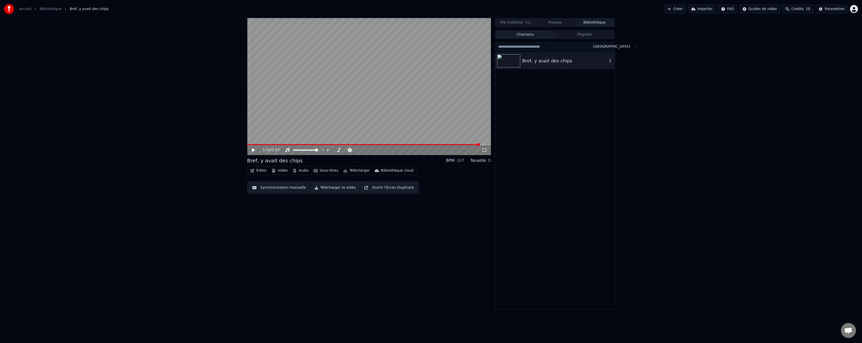
click at [574, 67] on div "Bref, y avait des chips" at bounding box center [555, 60] width 120 height 17
click at [609, 62] on icon "button" at bounding box center [610, 61] width 5 height 4
drag, startPoint x: 537, startPoint y: 86, endPoint x: 544, endPoint y: 74, distance: 13.6
click at [538, 85] on div "Bref, y avait des chips" at bounding box center [555, 180] width 120 height 257
click at [562, 25] on button "Travaux" at bounding box center [555, 22] width 40 height 7
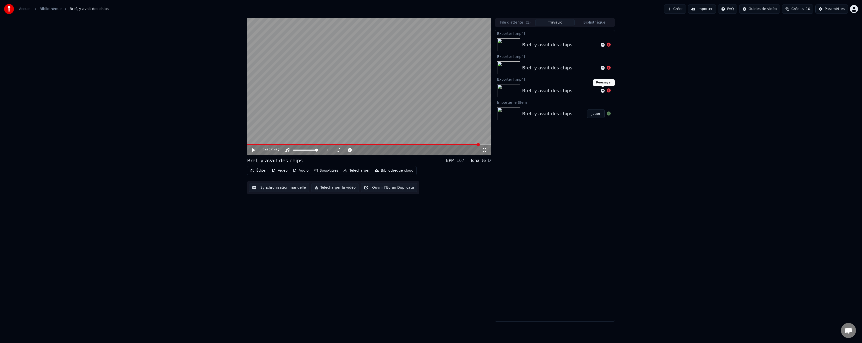
click at [534, 84] on div "Bref, y avait des chips" at bounding box center [555, 90] width 120 height 17
click at [349, 171] on button "Télécharger" at bounding box center [356, 170] width 30 height 7
click at [356, 179] on div "Vidéo [.mp4]" at bounding box center [359, 181] width 23 height 5
click at [712, 156] on div "1:52 / 1:57 Bref, y avait des chips BPM 107 Tonalité D Éditer Vidéo Audio Sous-…" at bounding box center [431, 170] width 862 height 304
click at [593, 138] on button "Jouer" at bounding box center [596, 136] width 18 height 9
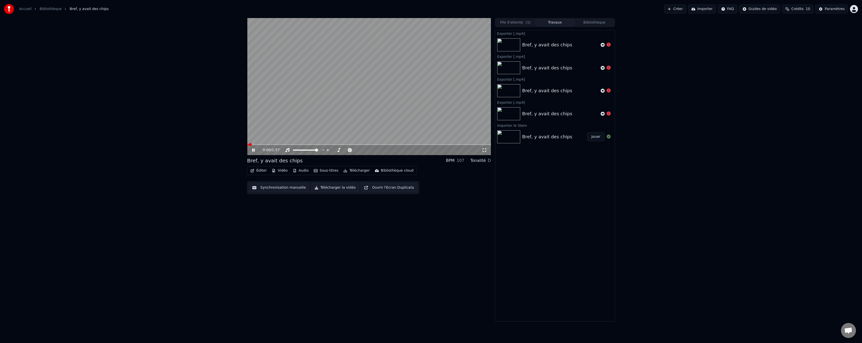
click at [354, 142] on video at bounding box center [369, 86] width 244 height 137
click at [355, 144] on span at bounding box center [369, 144] width 244 height 1
click at [405, 115] on video at bounding box center [369, 86] width 244 height 137
click at [424, 84] on video at bounding box center [369, 86] width 244 height 137
click at [591, 26] on button "Bibliothèque" at bounding box center [595, 22] width 40 height 7
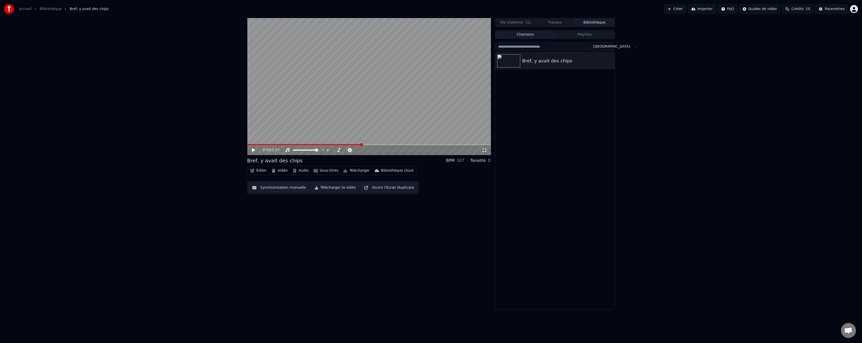
click at [560, 22] on button "Travaux" at bounding box center [555, 22] width 40 height 7
click at [594, 22] on button "Bibliothèque" at bounding box center [595, 22] width 40 height 7
click at [349, 172] on button "Télécharger" at bounding box center [356, 170] width 30 height 7
click at [359, 185] on div "Vidéo [.mp4]" at bounding box center [367, 181] width 58 height 8
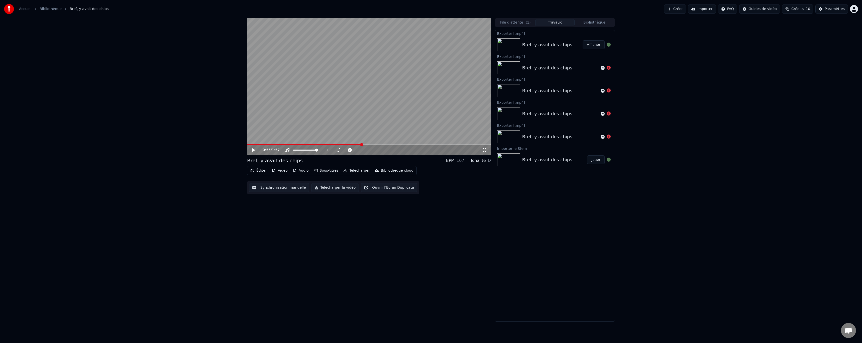
click at [591, 45] on button "Afficher" at bounding box center [594, 44] width 22 height 9
drag, startPoint x: 268, startPoint y: 22, endPoint x: 372, endPoint y: 17, distance: 103.9
click at [270, 22] on video at bounding box center [369, 86] width 244 height 137
drag, startPoint x: 451, startPoint y: 72, endPoint x: 553, endPoint y: 83, distance: 102.9
click at [452, 72] on video at bounding box center [369, 86] width 244 height 137
